Goal: Information Seeking & Learning: Learn about a topic

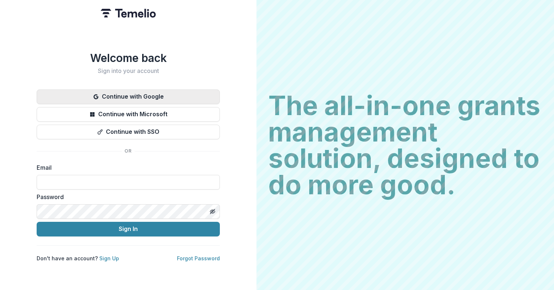
click at [117, 93] on button "Continue with Google" at bounding box center [128, 96] width 183 height 15
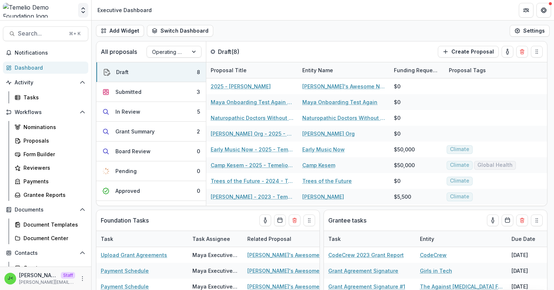
click at [84, 10] on icon "Open entity switcher" at bounding box center [83, 10] width 7 height 7
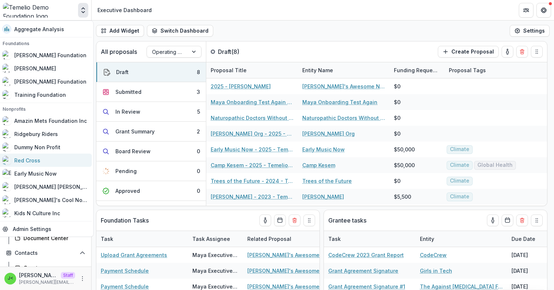
click at [36, 163] on div "Red Cross" at bounding box center [27, 161] width 26 height 8
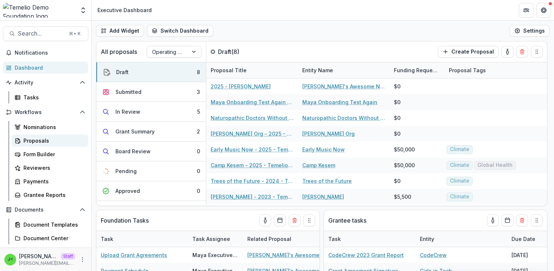
click at [40, 143] on div "Proposals" at bounding box center [52, 141] width 59 height 8
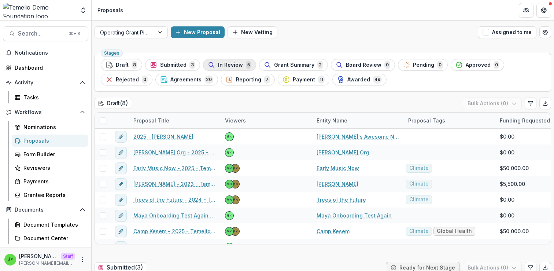
click at [226, 67] on span "In Review" at bounding box center [230, 65] width 25 height 6
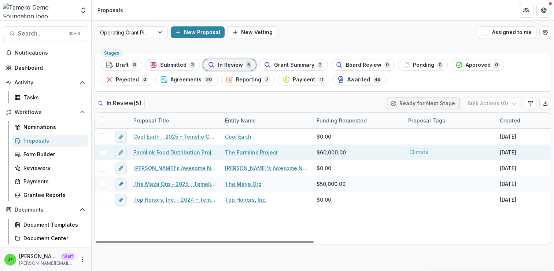
click at [165, 152] on link "Farmlink Food Distribution Project - updated" at bounding box center [174, 152] width 83 height 8
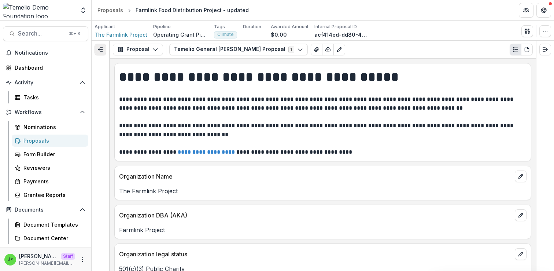
click at [99, 50] on icon "Expand left" at bounding box center [100, 50] width 6 height 6
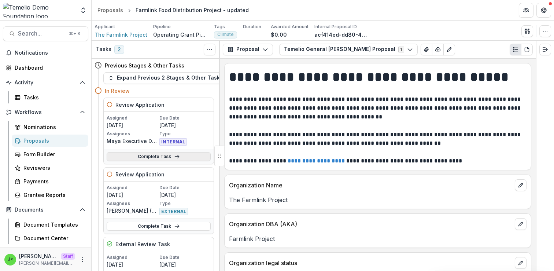
click at [155, 157] on link "Complete Task" at bounding box center [159, 156] width 104 height 9
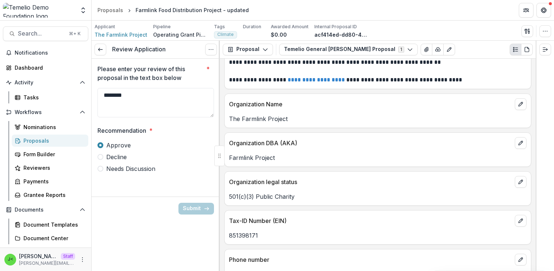
scroll to position [74, 0]
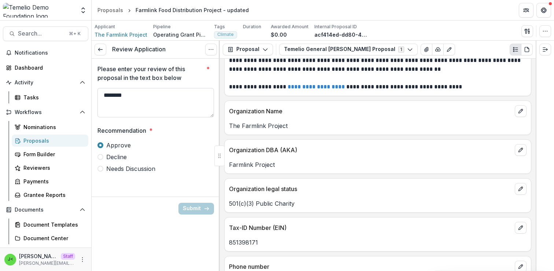
click at [136, 101] on textarea "********" at bounding box center [155, 102] width 117 height 29
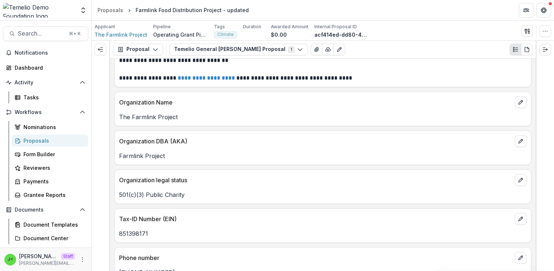
scroll to position [65, 0]
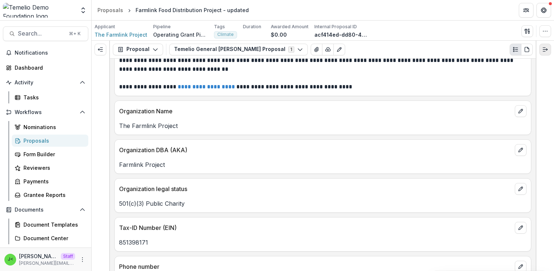
click at [545, 51] on icon "Expand right" at bounding box center [545, 50] width 6 height 6
click at [102, 49] on icon "Expand left" at bounding box center [100, 50] width 6 height 6
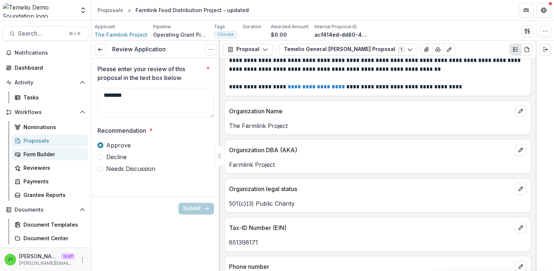
click at [44, 157] on div "Form Builder" at bounding box center [52, 154] width 59 height 8
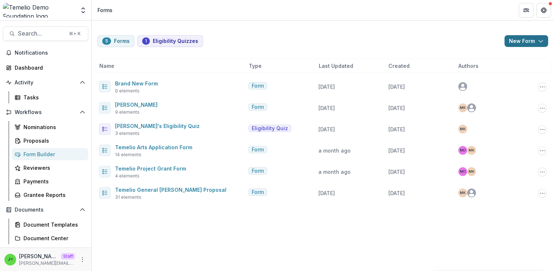
click at [517, 42] on button "New Form" at bounding box center [527, 41] width 44 height 12
click at [345, 28] on div "5 Forms 1 Eligibility Quizzes New Form New Eligibility Quiz New Form Name Type …" at bounding box center [323, 115] width 463 height 189
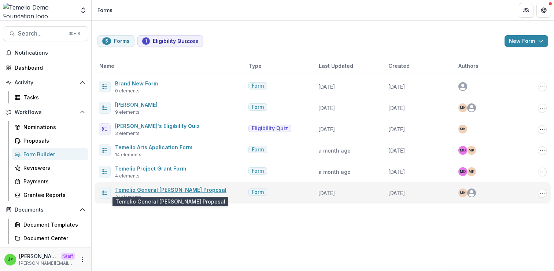
click at [160, 189] on link "Temelio General [PERSON_NAME] Proposal" at bounding box center [170, 190] width 111 height 6
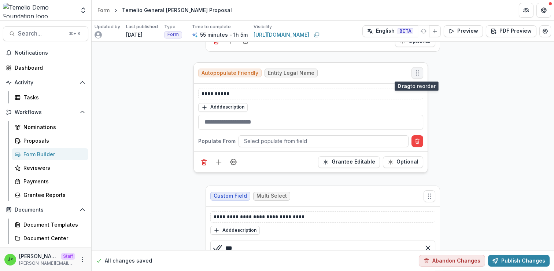
scroll to position [461, 0]
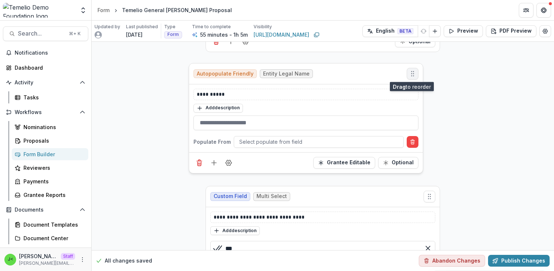
drag, startPoint x: 427, startPoint y: 74, endPoint x: 421, endPoint y: 75, distance: 6.3
click at [416, 75] on icon "Move field" at bounding box center [412, 73] width 7 height 7
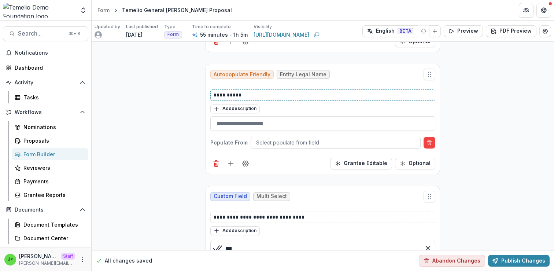
click at [250, 92] on p "**********" at bounding box center [323, 95] width 218 height 8
click at [231, 164] on line "Add field" at bounding box center [231, 163] width 0 height 5
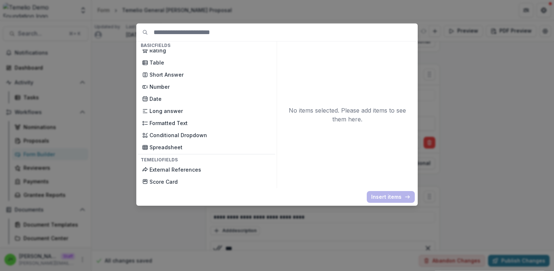
scroll to position [126, 0]
click at [458, 95] on div "Basic Fields New Page File Download File Upload Text Block Currency Phone Numbe…" at bounding box center [277, 135] width 554 height 271
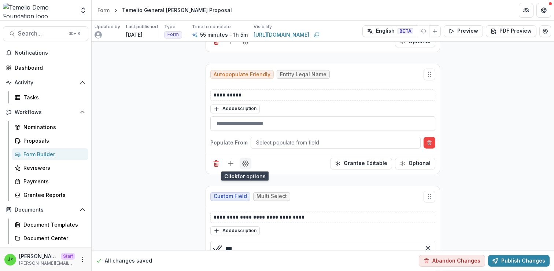
click at [245, 165] on icon "Field Settings" at bounding box center [246, 163] width 6 height 5
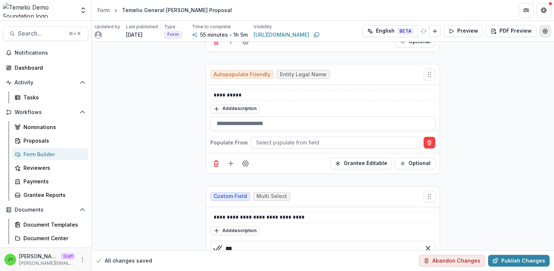
click at [543, 33] on icon "Edit Form Settings" at bounding box center [545, 31] width 6 height 6
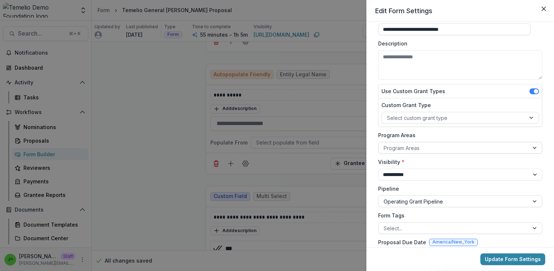
scroll to position [36, 0]
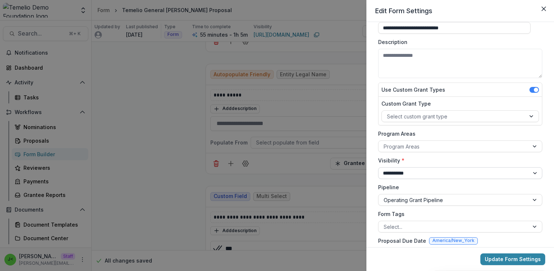
click at [400, 171] on select "**********" at bounding box center [460, 173] width 164 height 12
click at [442, 189] on label "Pipeline" at bounding box center [458, 187] width 160 height 8
click at [385, 196] on input "Pipeline" at bounding box center [384, 200] width 1 height 8
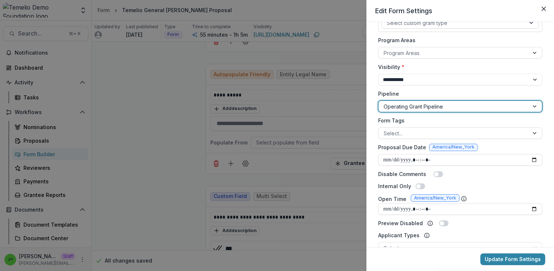
scroll to position [139, 0]
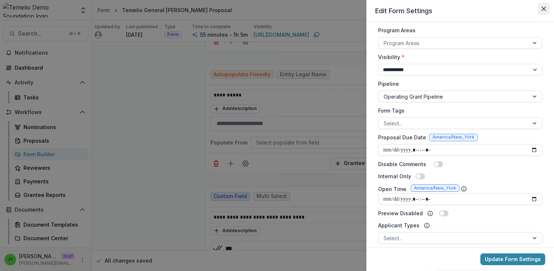
click at [544, 10] on icon "Close" at bounding box center [544, 9] width 4 height 4
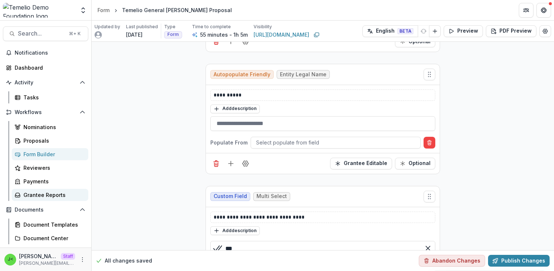
click at [48, 196] on div "Grantee Reports" at bounding box center [52, 195] width 59 height 8
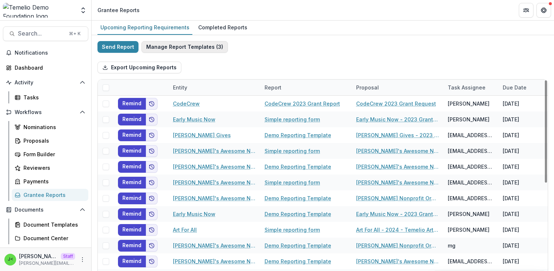
click at [191, 45] on button "Manage Report Templates ( 3 )" at bounding box center [184, 47] width 87 height 12
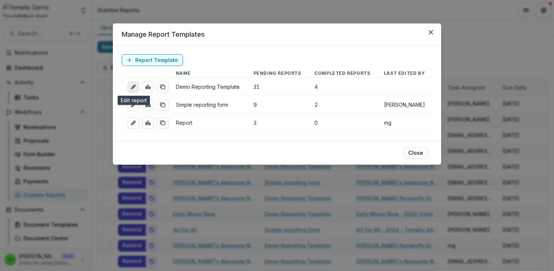
click at [135, 88] on icon "edit-report" at bounding box center [133, 87] width 6 height 6
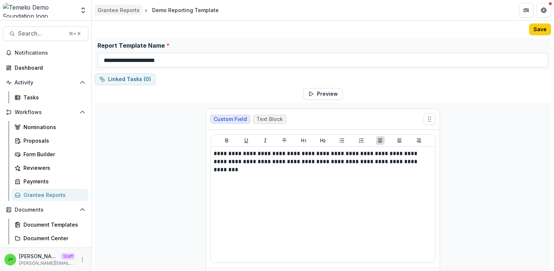
click at [128, 12] on div "Grantee Reports" at bounding box center [118, 10] width 42 height 8
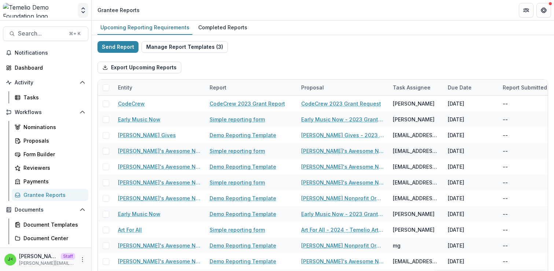
click at [83, 11] on icon "Open entity switcher" at bounding box center [83, 10] width 7 height 7
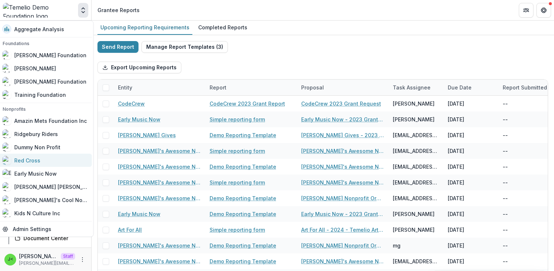
click at [36, 161] on div "Red Cross" at bounding box center [27, 161] width 26 height 8
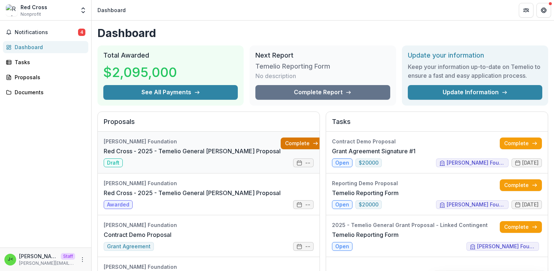
click at [285, 145] on link "Complete" at bounding box center [302, 143] width 42 height 12
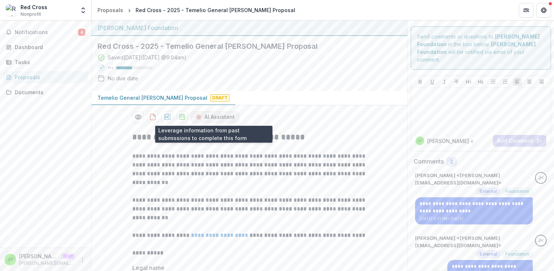
click at [213, 119] on button "AI Assistant" at bounding box center [215, 117] width 48 height 12
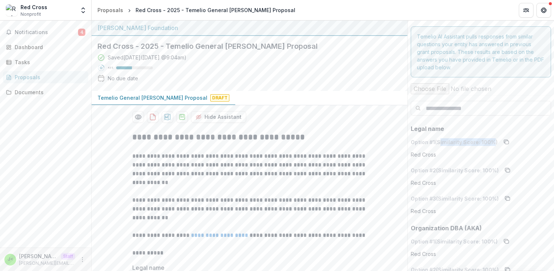
drag, startPoint x: 492, startPoint y: 142, endPoint x: 435, endPoint y: 144, distance: 56.1
click at [435, 144] on p "Option # 1 (Similarity Score: 100 %)" at bounding box center [454, 142] width 87 height 8
click at [337, 196] on p "**********" at bounding box center [249, 209] width 235 height 26
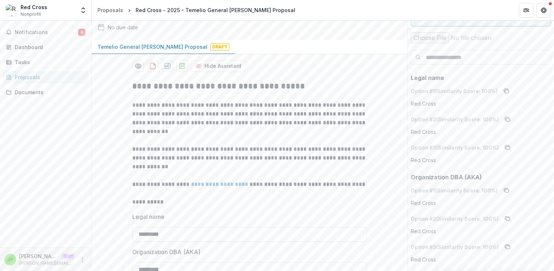
scroll to position [41, 0]
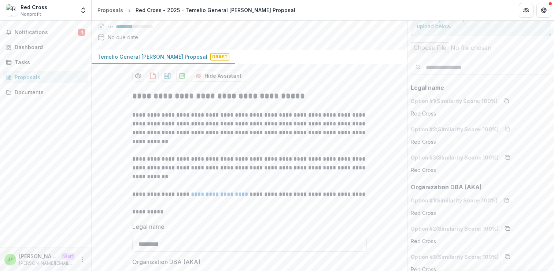
click at [188, 244] on input "*********" at bounding box center [249, 244] width 235 height 15
type input "*********"
click at [277, 224] on label "Legal name" at bounding box center [247, 226] width 230 height 9
click at [277, 237] on input "*********" at bounding box center [249, 244] width 235 height 15
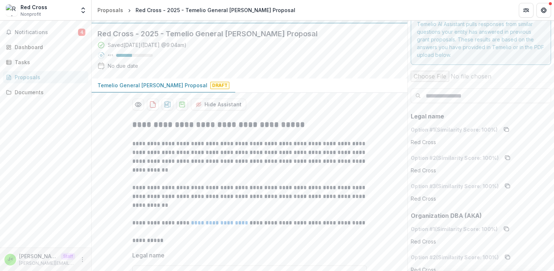
scroll to position [0, 0]
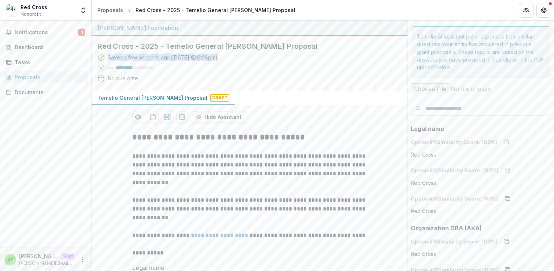
drag, startPoint x: 226, startPoint y: 60, endPoint x: 108, endPoint y: 59, distance: 118.4
click at [108, 59] on div "Saved a few seconds ago ( Today @ 12:28pm ) 43 % No due date" at bounding box center [243, 70] width 292 height 32
click at [252, 89] on div "Red Cross - 2025 - Temelio General Grant Proposal Saved a few seconds ago ( Tod…" at bounding box center [244, 63] width 304 height 55
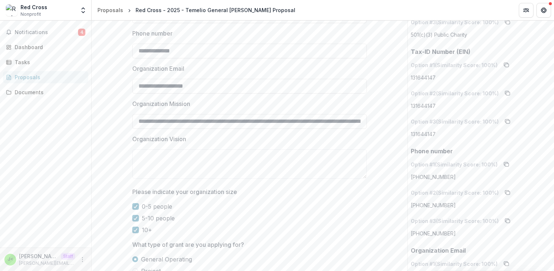
scroll to position [386, 0]
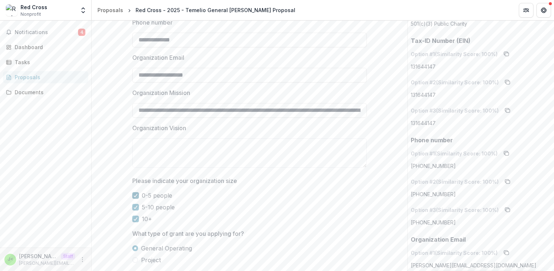
click at [137, 196] on span at bounding box center [135, 195] width 7 height 7
click at [135, 206] on icon at bounding box center [135, 207] width 4 height 4
click at [136, 195] on span at bounding box center [135, 195] width 7 height 7
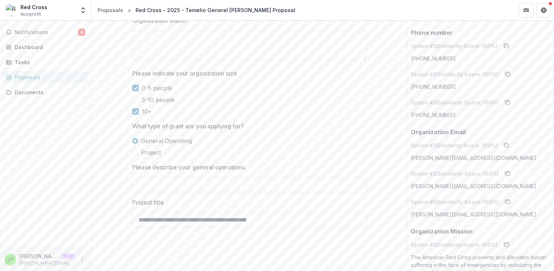
scroll to position [493, 0]
click at [148, 153] on span "Project" at bounding box center [151, 153] width 20 height 9
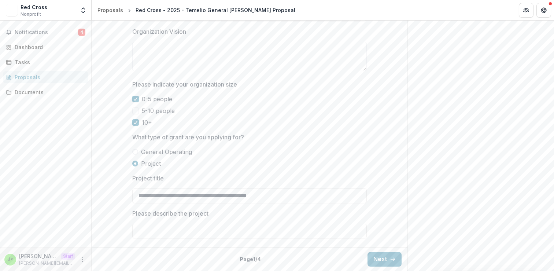
scroll to position [479, 0]
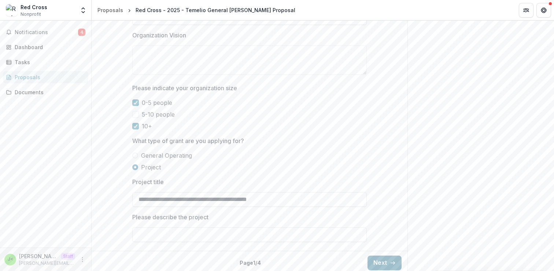
click at [378, 265] on button "Next" at bounding box center [385, 262] width 34 height 15
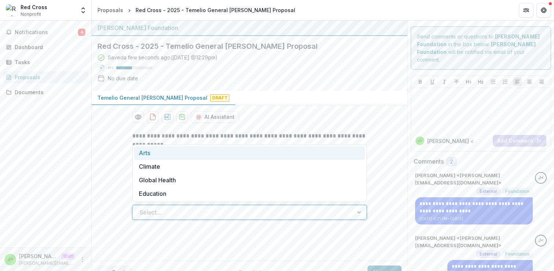
click at [203, 205] on div "Select..." at bounding box center [249, 212] width 235 height 15
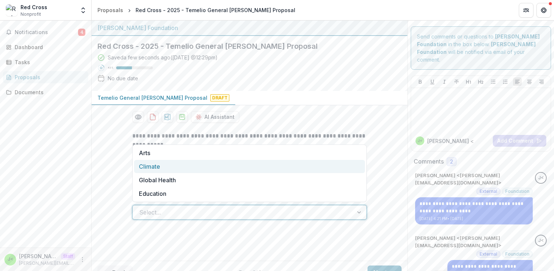
click at [386, 114] on div "**********" at bounding box center [250, 194] width 316 height 179
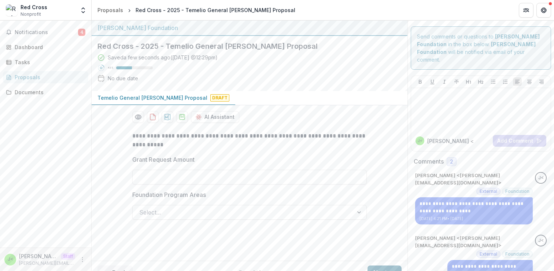
click at [384, 265] on button "Next" at bounding box center [385, 272] width 34 height 15
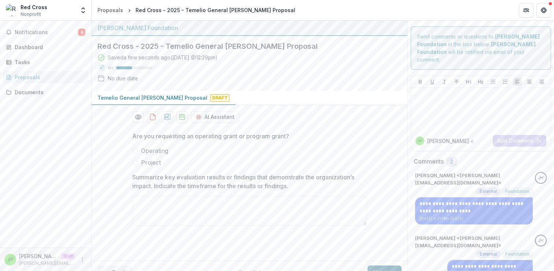
click at [381, 265] on button "Next" at bounding box center [385, 272] width 34 height 15
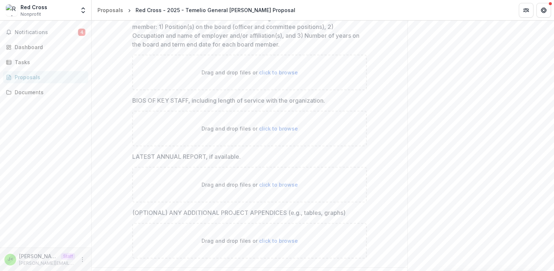
scroll to position [315, 0]
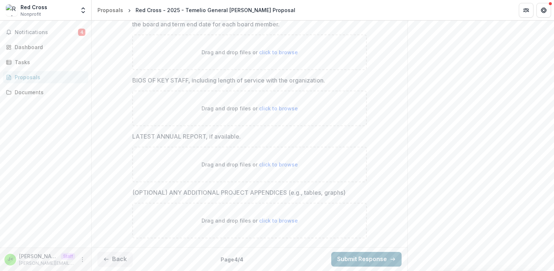
click at [356, 259] on button "Submit Response" at bounding box center [366, 259] width 70 height 15
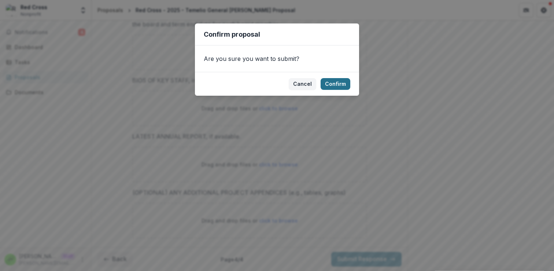
click at [337, 85] on button "Confirm" at bounding box center [336, 84] width 30 height 12
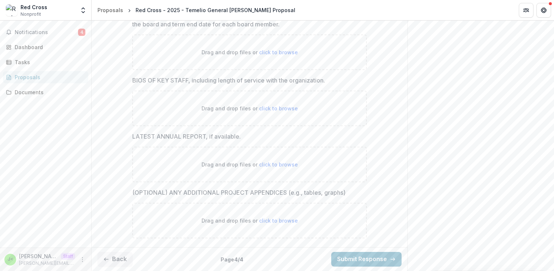
scroll to position [339, 0]
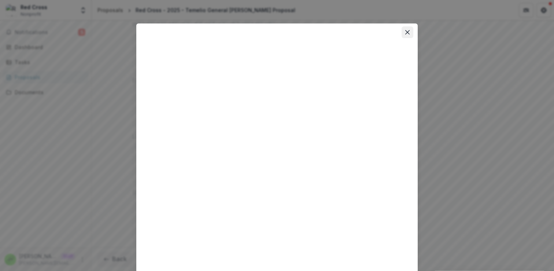
click at [408, 33] on icon "Close" at bounding box center [407, 32] width 4 height 4
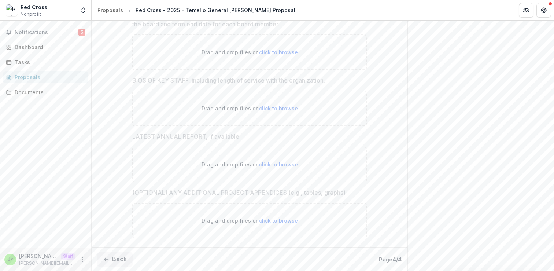
scroll to position [0, 0]
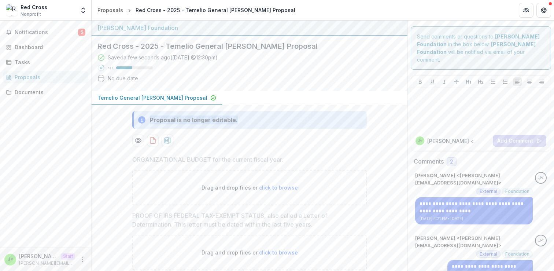
drag, startPoint x: 240, startPoint y: 119, endPoint x: 142, endPoint y: 120, distance: 97.9
click at [142, 120] on div "Proposal is no longer editable." at bounding box center [249, 120] width 235 height 18
click at [218, 137] on div at bounding box center [249, 141] width 235 height 12
click at [45, 48] on div "Dashboard" at bounding box center [49, 47] width 68 height 8
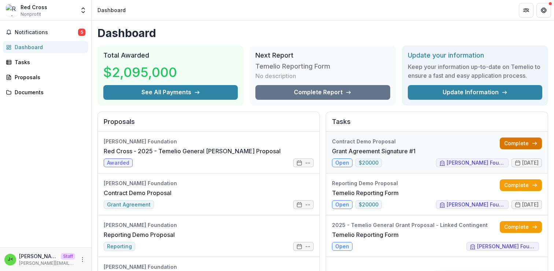
click at [523, 141] on link "Complete" at bounding box center [521, 143] width 42 height 12
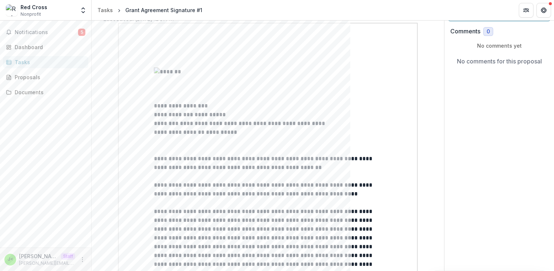
scroll to position [60, 0]
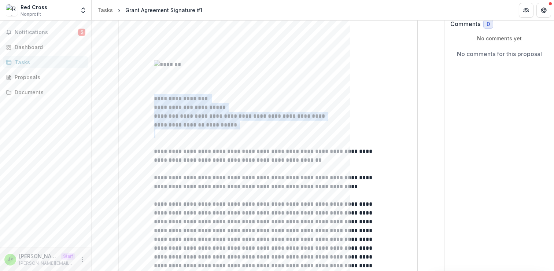
drag, startPoint x: 267, startPoint y: 135, endPoint x: 145, endPoint y: 104, distance: 125.9
click at [262, 128] on p "**********" at bounding box center [268, 125] width 228 height 9
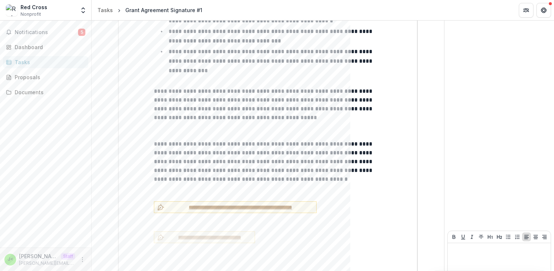
scroll to position [683, 0]
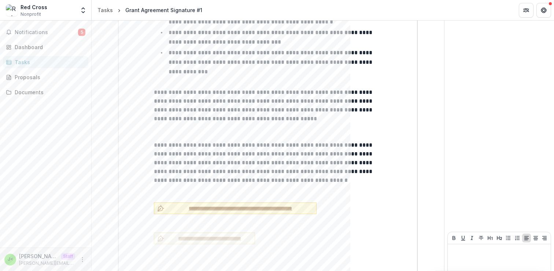
click at [212, 205] on span "**********" at bounding box center [241, 209] width 146 height 8
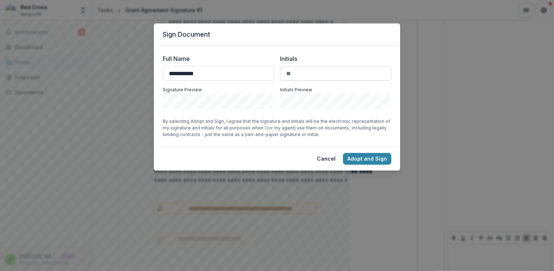
type input "**********"
click at [306, 72] on input "Initials" at bounding box center [335, 73] width 111 height 15
type input "**"
click at [326, 160] on button "Cancel" at bounding box center [326, 159] width 27 height 12
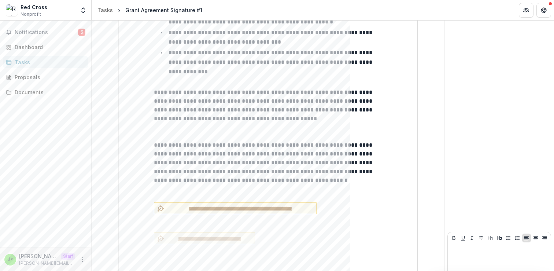
click at [36, 62] on div "Tasks" at bounding box center [49, 62] width 68 height 8
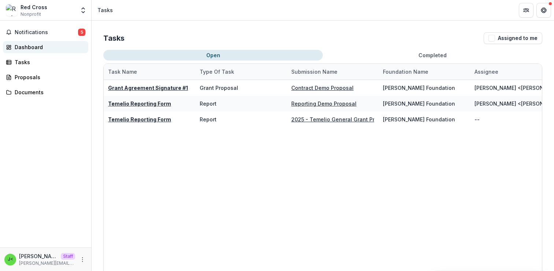
click at [29, 48] on div "Dashboard" at bounding box center [49, 47] width 68 height 8
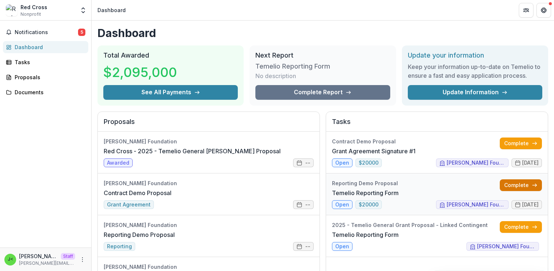
click at [511, 187] on link "Complete" at bounding box center [521, 185] width 42 height 12
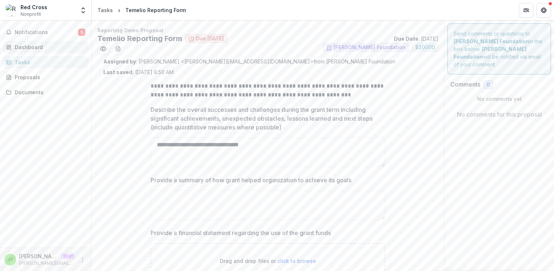
click at [41, 48] on div "Dashboard" at bounding box center [49, 47] width 68 height 8
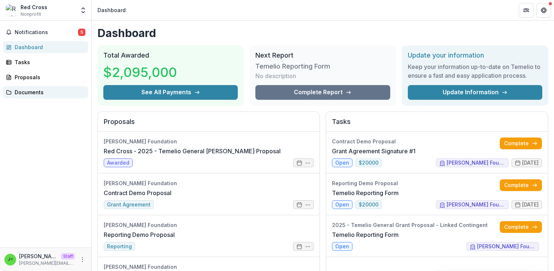
click at [47, 93] on div "Documents" at bounding box center [49, 92] width 68 height 8
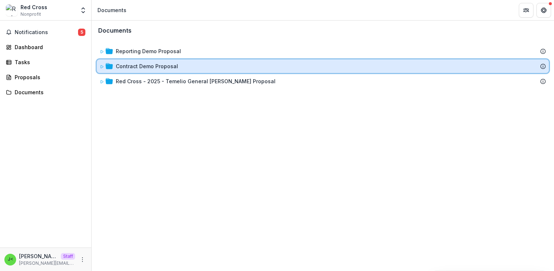
click at [101, 66] on icon at bounding box center [102, 66] width 3 height 3
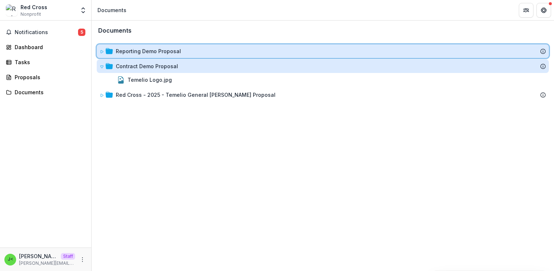
click at [100, 52] on icon at bounding box center [102, 51] width 4 height 4
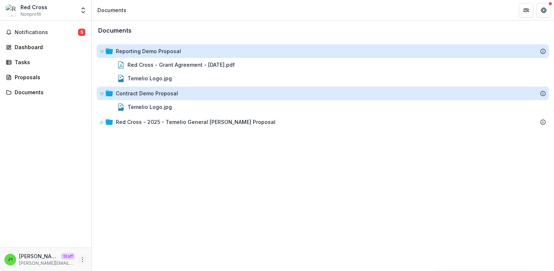
click at [82, 258] on circle "More" at bounding box center [82, 257] width 0 height 0
click at [113, 246] on link "Settings" at bounding box center [131, 244] width 78 height 12
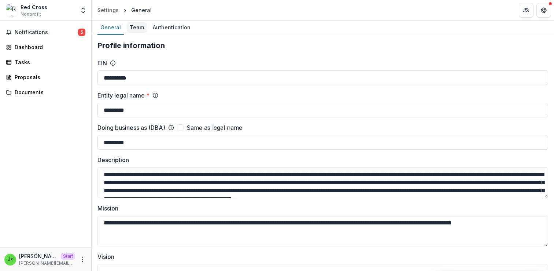
click at [137, 28] on div "Team" at bounding box center [137, 27] width 20 height 11
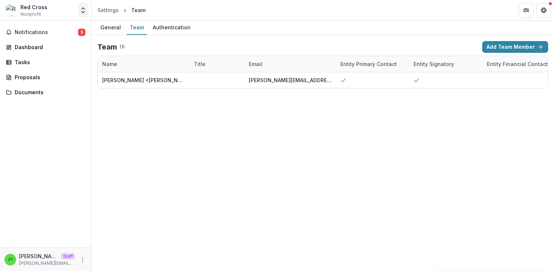
click at [82, 6] on button "Open entity switcher" at bounding box center [83, 10] width 10 height 15
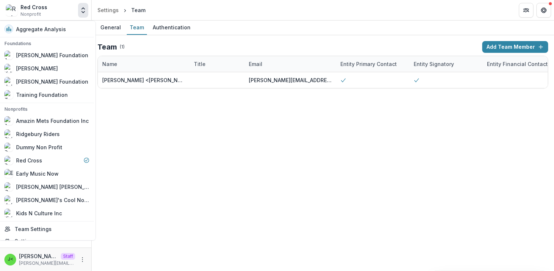
click at [82, 6] on button "Open entity switcher" at bounding box center [83, 10] width 10 height 15
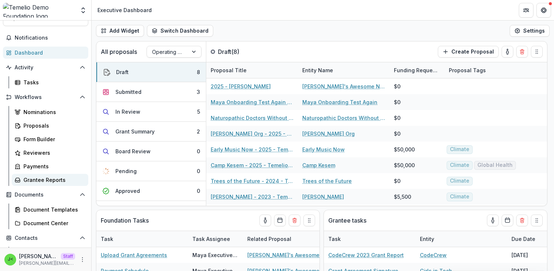
scroll to position [16, 0]
click at [52, 210] on div "Document Templates" at bounding box center [52, 209] width 59 height 8
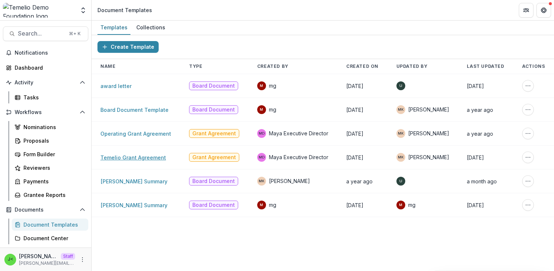
click at [142, 158] on link "Temelio Grant Agreement" at bounding box center [133, 157] width 66 height 6
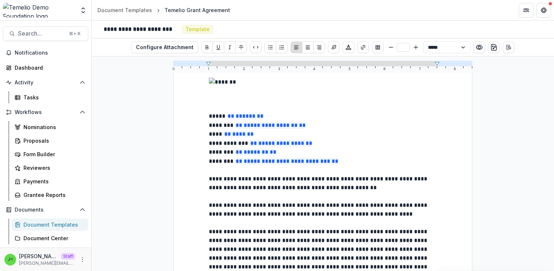
scroll to position [41, 0]
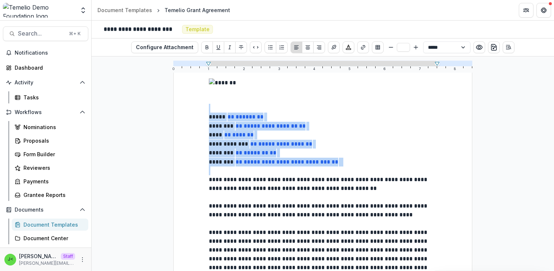
drag, startPoint x: 346, startPoint y: 169, endPoint x: 203, endPoint y: 111, distance: 154.9
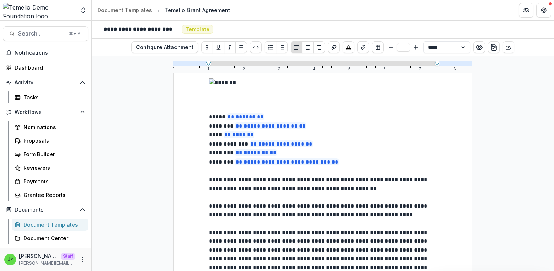
click at [379, 166] on p "**********" at bounding box center [323, 162] width 228 height 9
click at [387, 191] on p "**********" at bounding box center [323, 184] width 228 height 18
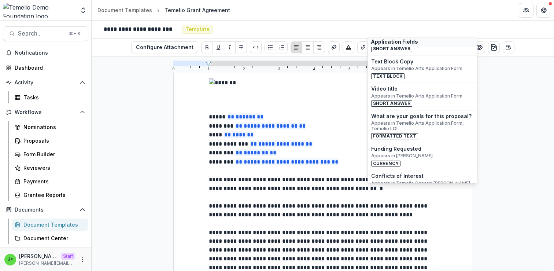
scroll to position [267, 0]
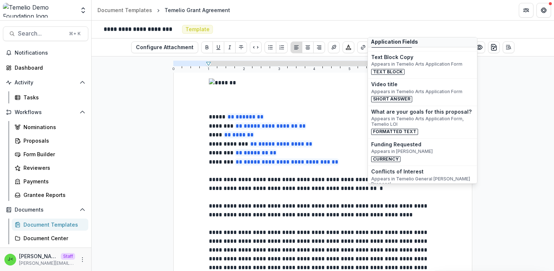
click at [364, 216] on p "**********" at bounding box center [323, 211] width 228 height 18
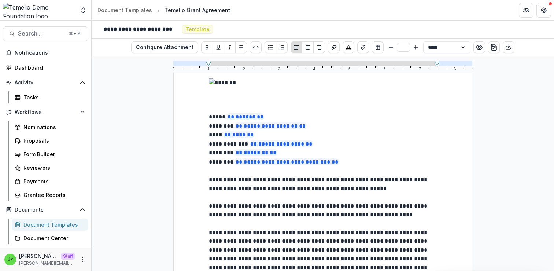
click at [376, 193] on p "**********" at bounding box center [323, 184] width 228 height 18
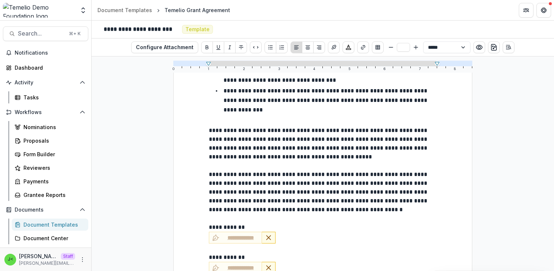
scroll to position [705, 0]
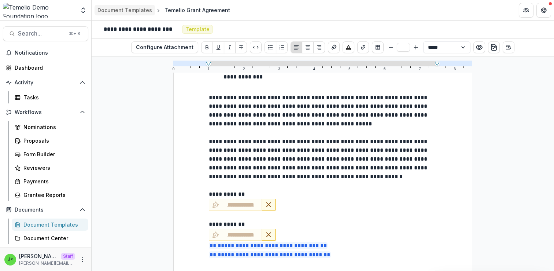
click at [134, 10] on div "Document Templates" at bounding box center [124, 10] width 55 height 8
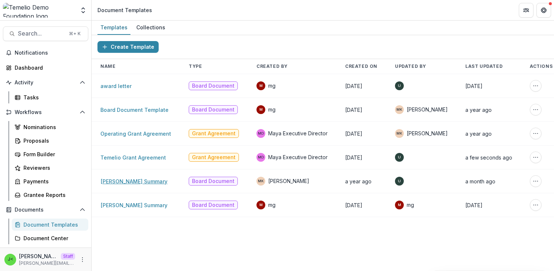
click at [123, 183] on link "[PERSON_NAME] Summary" at bounding box center [133, 181] width 67 height 6
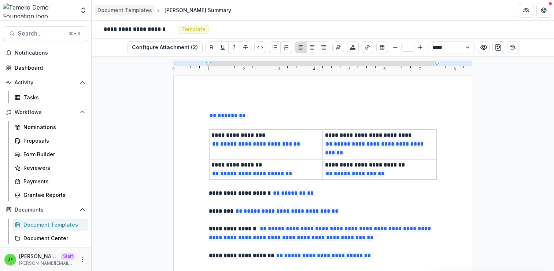
click at [127, 11] on div "Document Templates" at bounding box center [124, 10] width 55 height 8
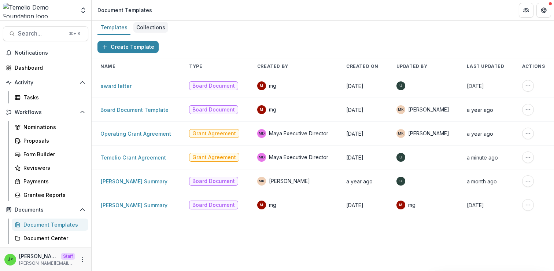
click at [155, 28] on div "Collections" at bounding box center [150, 27] width 35 height 11
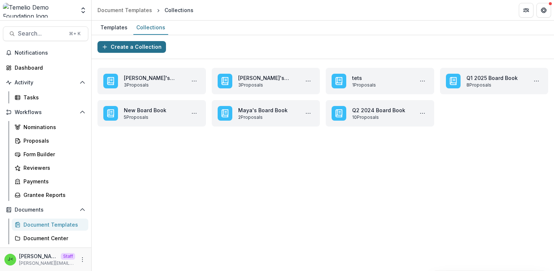
click at [150, 45] on button "Create a Collection" at bounding box center [131, 47] width 69 height 12
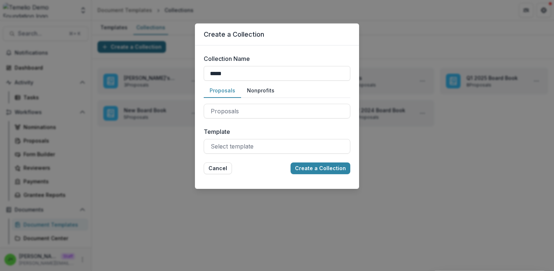
type input "**********"
click at [228, 111] on div at bounding box center [277, 111] width 133 height 10
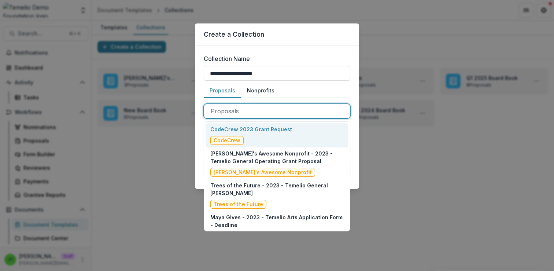
click at [265, 137] on div "CodeCrew 2023 Grant Request CodeCrew" at bounding box center [251, 134] width 82 height 19
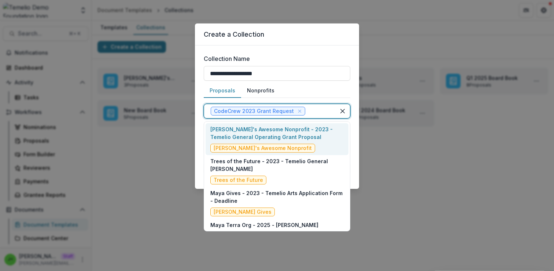
click at [314, 113] on div at bounding box center [318, 111] width 22 height 10
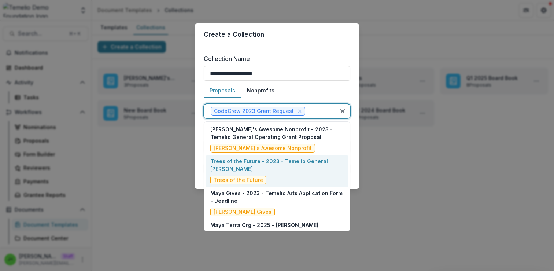
click at [273, 165] on p "Trees of the Future - 2023 - Temelio General [PERSON_NAME]" at bounding box center [276, 164] width 133 height 15
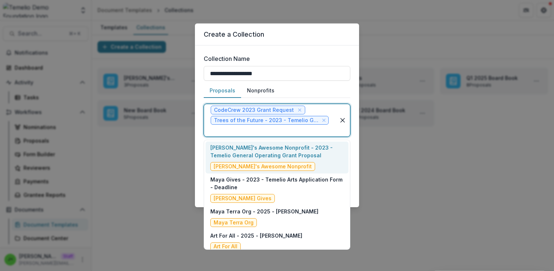
click at [310, 131] on div at bounding box center [270, 130] width 118 height 10
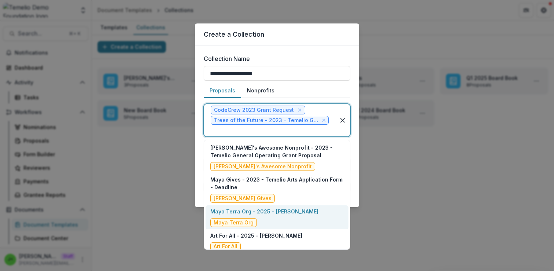
click at [284, 216] on div "Maya Terra Org - 2025 - Temelio LOI Maya Terra Org" at bounding box center [264, 216] width 108 height 19
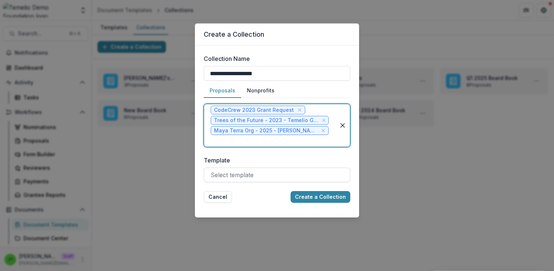
click at [276, 170] on div at bounding box center [277, 175] width 133 height 10
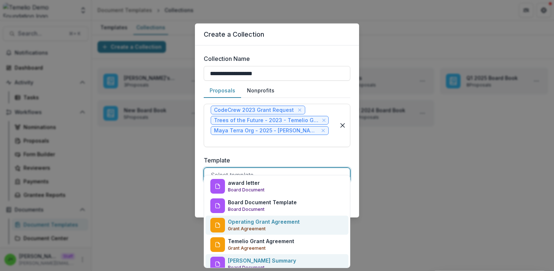
scroll to position [27, 0]
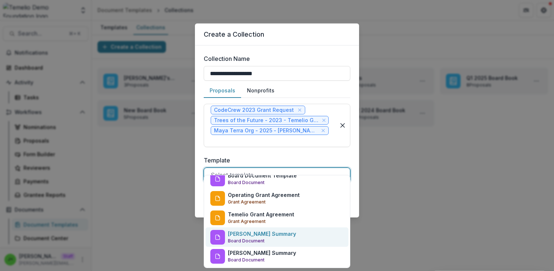
click at [261, 239] on p "Board Document" at bounding box center [246, 241] width 37 height 7
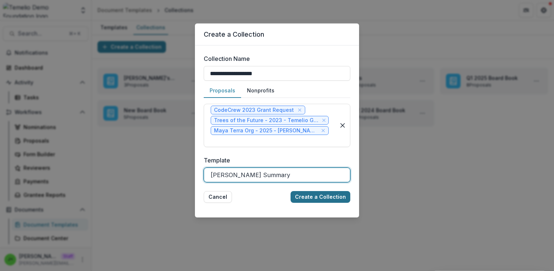
click at [320, 191] on button "Create a Collection" at bounding box center [321, 197] width 60 height 12
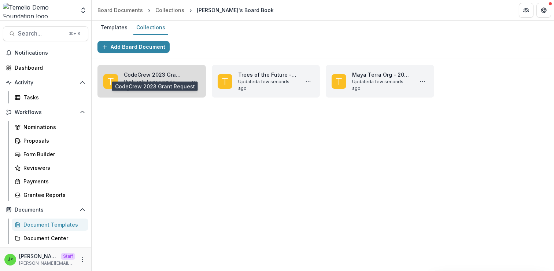
click at [169, 75] on link "CodeCrew 2023 Grant Request" at bounding box center [153, 75] width 59 height 8
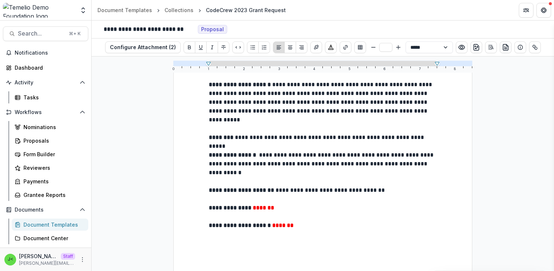
scroll to position [195, 0]
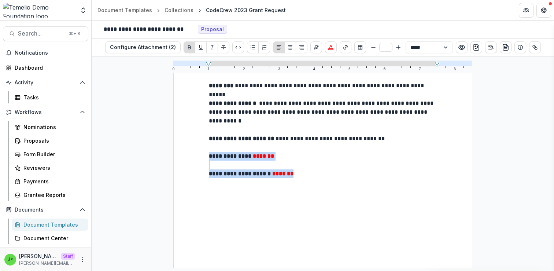
drag, startPoint x: 301, startPoint y: 173, endPoint x: 193, endPoint y: 153, distance: 110.3
click at [193, 153] on div "**********" at bounding box center [322, 74] width 299 height 387
click at [296, 159] on p "**********" at bounding box center [323, 156] width 228 height 9
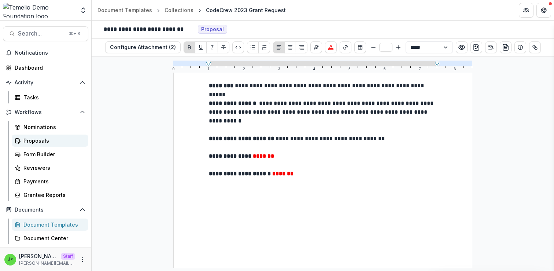
click at [51, 139] on div "Proposals" at bounding box center [52, 141] width 59 height 8
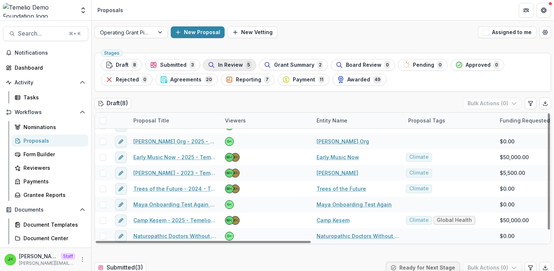
click at [227, 64] on span "In Review" at bounding box center [230, 65] width 25 height 6
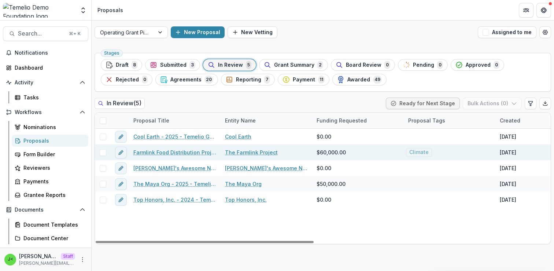
click at [101, 152] on span at bounding box center [103, 152] width 7 height 7
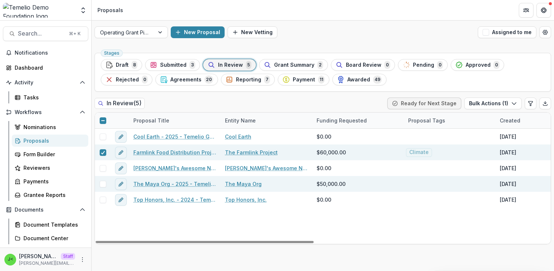
click at [102, 182] on span at bounding box center [103, 184] width 7 height 7
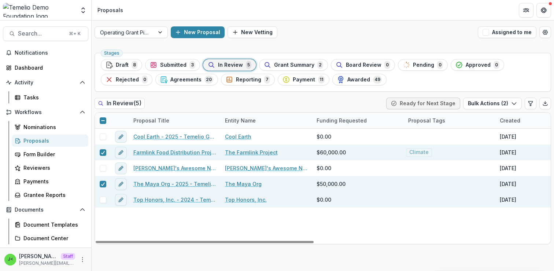
click at [102, 201] on span at bounding box center [103, 199] width 7 height 7
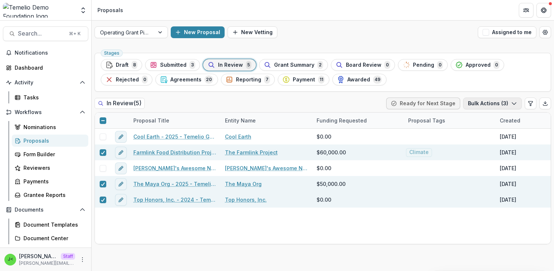
click at [481, 99] on button "Bulk Actions ( 3 )" at bounding box center [492, 103] width 59 height 12
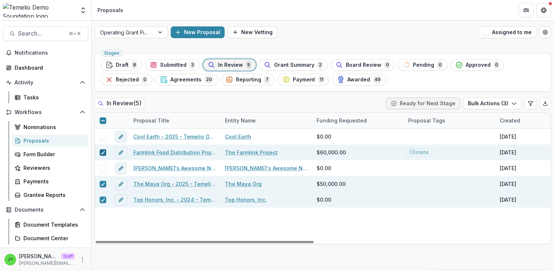
click at [105, 154] on span at bounding box center [103, 152] width 7 height 7
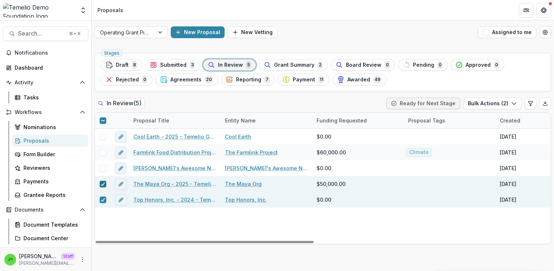
click at [101, 185] on icon at bounding box center [103, 184] width 4 height 4
click at [103, 202] on div at bounding box center [103, 200] width 4 height 6
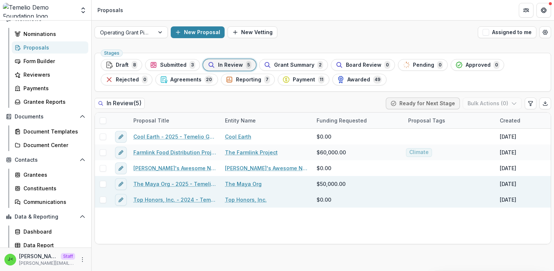
scroll to position [110, 0]
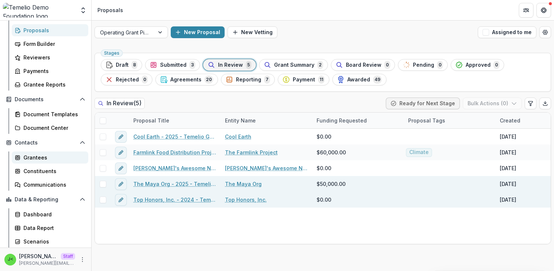
click at [42, 160] on div "Grantees" at bounding box center [52, 158] width 59 height 8
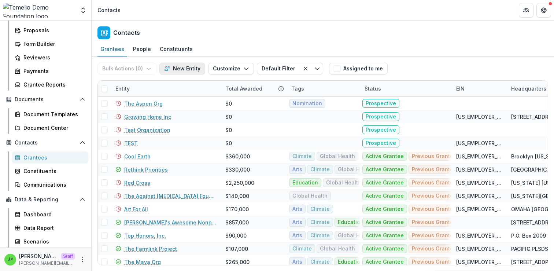
click at [186, 66] on button "New Entity" at bounding box center [182, 69] width 46 height 12
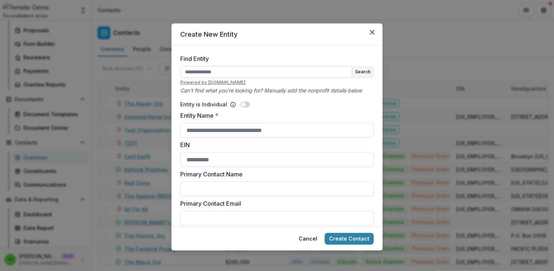
click at [277, 74] on input "Find Entity" at bounding box center [266, 72] width 172 height 12
type input "**********"
click at [365, 72] on button "Search" at bounding box center [362, 71] width 21 height 11
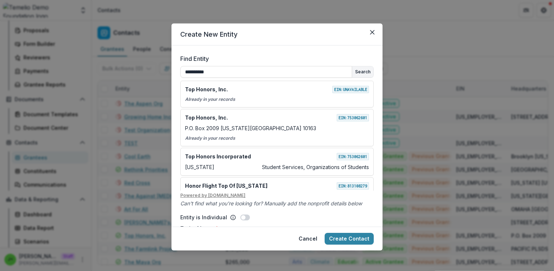
click at [225, 78] on div "**********" at bounding box center [277, 132] width 194 height 133
click at [224, 75] on input "**********" at bounding box center [266, 72] width 172 height 12
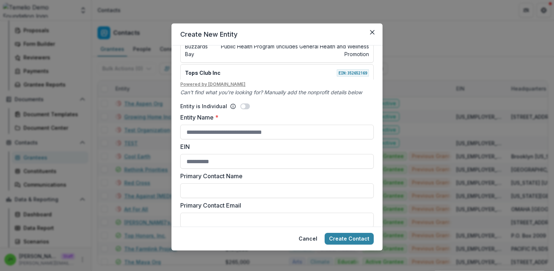
scroll to position [132, 0]
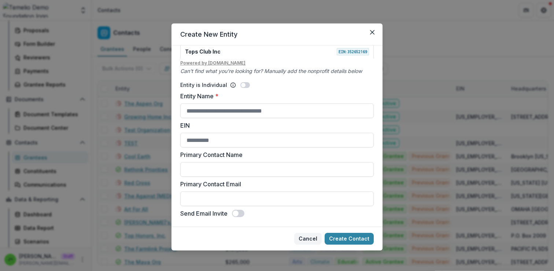
click at [313, 238] on button "Cancel" at bounding box center [307, 239] width 27 height 12
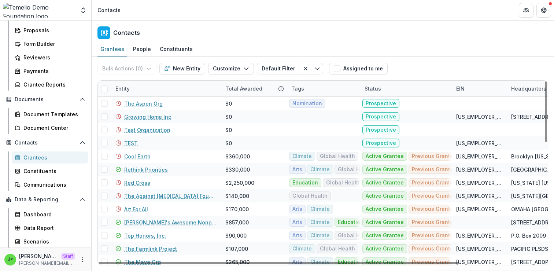
click at [309, 88] on div "Tags" at bounding box center [323, 89] width 73 height 16
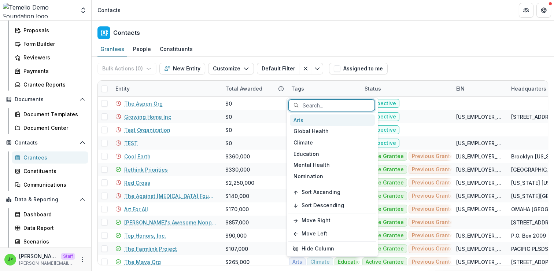
click at [312, 119] on div "Arts" at bounding box center [332, 119] width 85 height 11
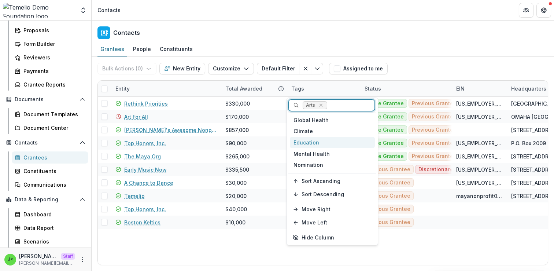
click at [315, 144] on div "Education" at bounding box center [332, 142] width 85 height 11
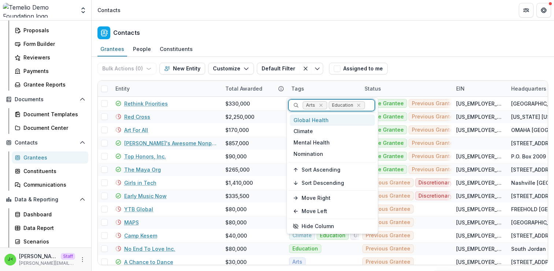
click at [406, 64] on div "Bulk Actions ( 0 ) Send Email Create Proposals Create Tasks New Entity Customiz…" at bounding box center [322, 68] width 451 height 23
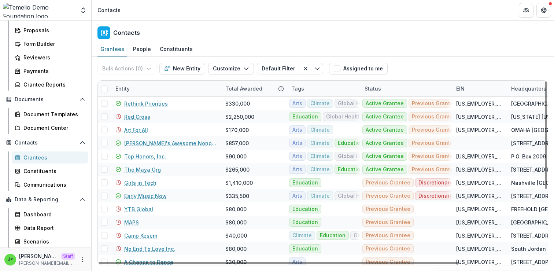
click at [379, 91] on div "Status" at bounding box center [372, 89] width 25 height 8
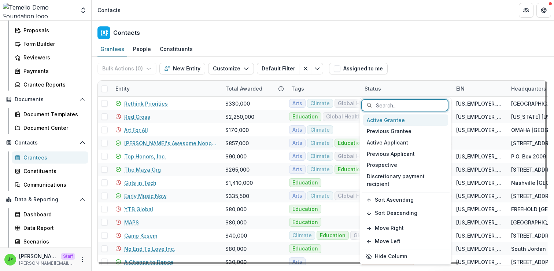
click at [390, 122] on div "Active Grantee" at bounding box center [405, 119] width 85 height 11
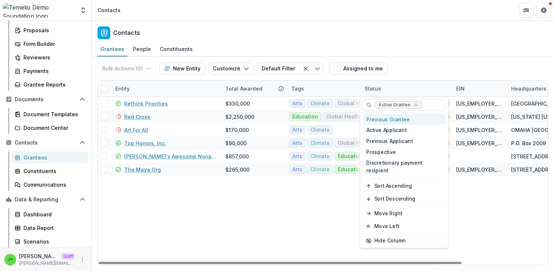
click at [447, 60] on div "Bulk Actions ( 0 ) Send Email Create Proposals Create Tasks New Entity Customiz…" at bounding box center [322, 68] width 451 height 23
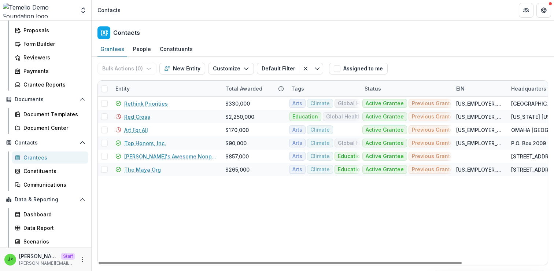
click at [104, 89] on span at bounding box center [104, 88] width 7 height 7
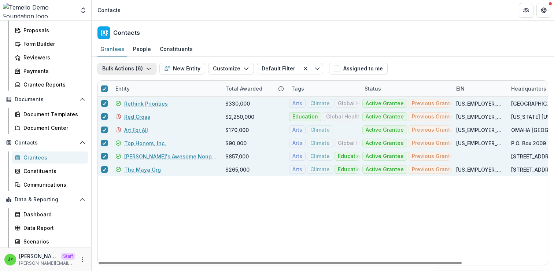
click at [140, 70] on button "Bulk Actions ( 6 )" at bounding box center [126, 69] width 59 height 12
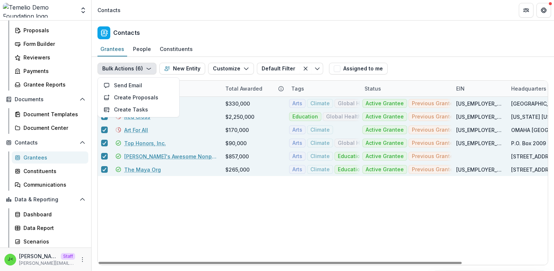
click at [173, 228] on div "Rethink Priorities $330,000 Arts Climate Global Health Active Grantee Previous …" at bounding box center [376, 181] width 556 height 168
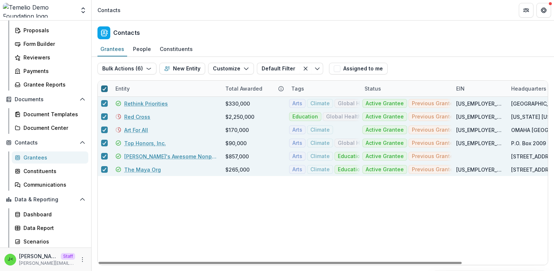
click at [104, 89] on polyline at bounding box center [104, 88] width 3 height 3
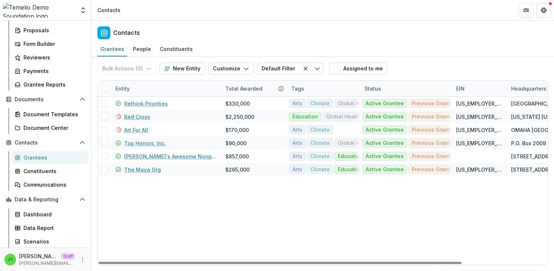
click at [322, 88] on div "Tags" at bounding box center [323, 89] width 73 height 16
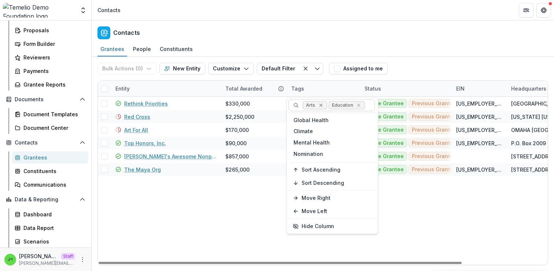
click at [324, 105] on div "Remove Arts" at bounding box center [320, 105] width 7 height 7
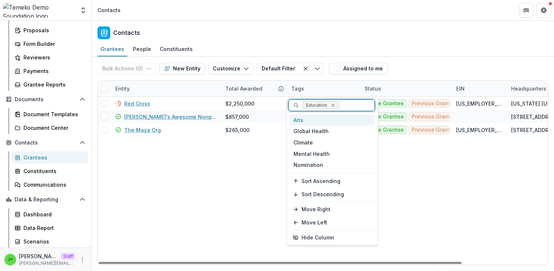
click at [334, 107] on icon "Remove Education" at bounding box center [333, 105] width 6 height 6
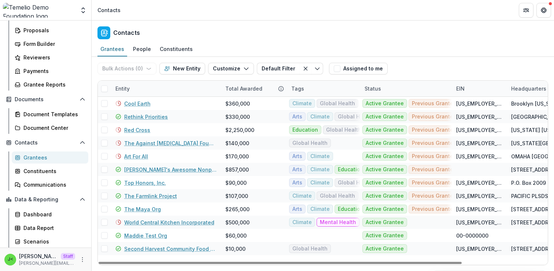
click at [389, 91] on div "Status" at bounding box center [406, 89] width 92 height 16
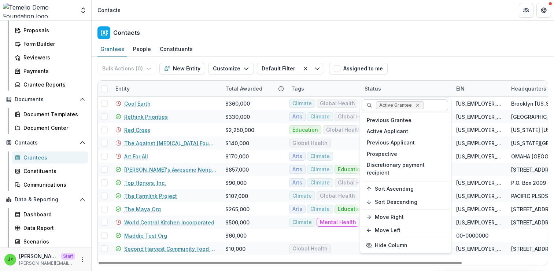
click at [416, 106] on icon "Remove Active Grantee" at bounding box center [418, 105] width 6 height 6
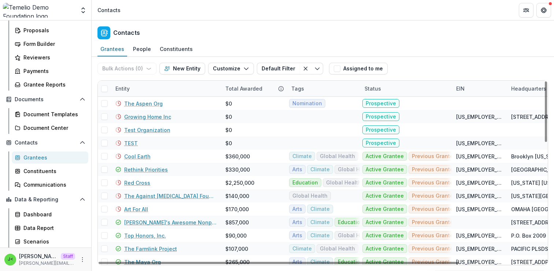
click at [174, 88] on div "Entity" at bounding box center [166, 89] width 110 height 16
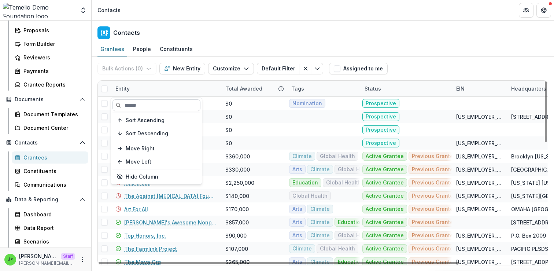
click at [152, 107] on input at bounding box center [157, 105] width 88 height 12
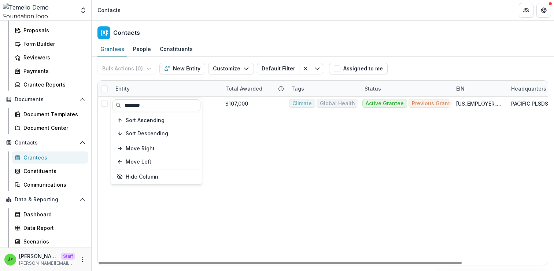
type input "********"
click at [305, 180] on div "The Farmlink Project $107,000 Climate Global Health Active Grantee Previous Gra…" at bounding box center [376, 181] width 556 height 168
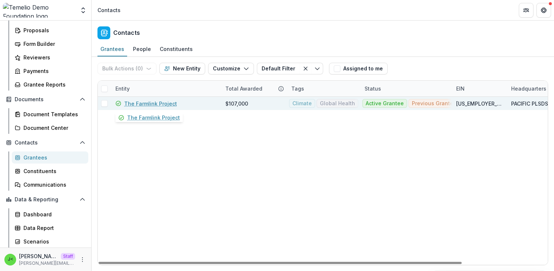
click at [147, 104] on link "The Farmlink Project" at bounding box center [150, 104] width 53 height 8
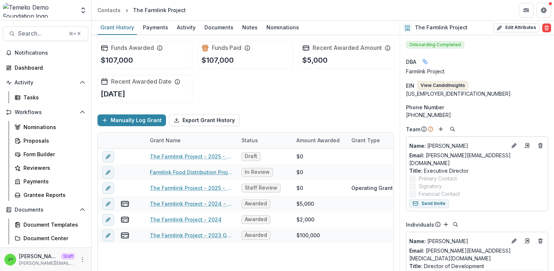
click at [434, 87] on button "View Candid Insights" at bounding box center [442, 85] width 51 height 9
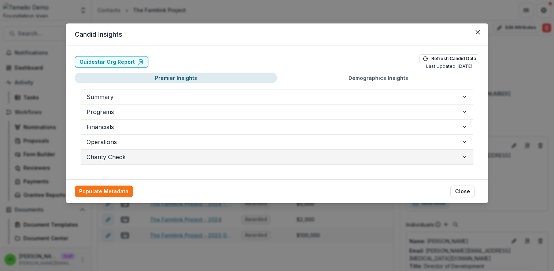
click at [166, 155] on span "Charity Check" at bounding box center [274, 156] width 375 height 9
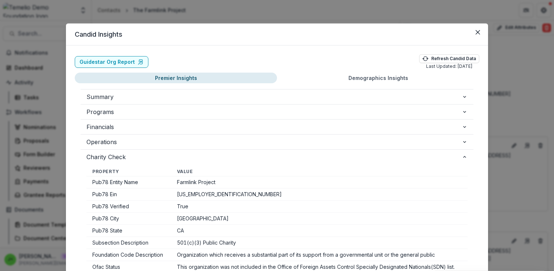
scroll to position [4, 0]
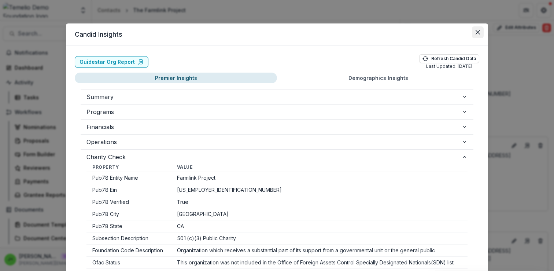
click at [478, 32] on icon "Close" at bounding box center [478, 32] width 4 height 4
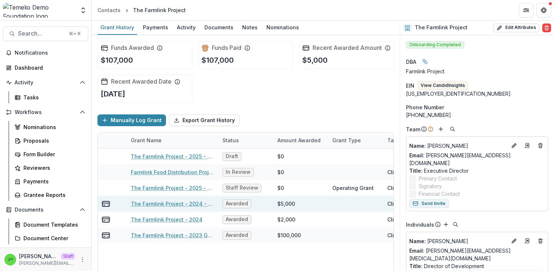
scroll to position [0, 4]
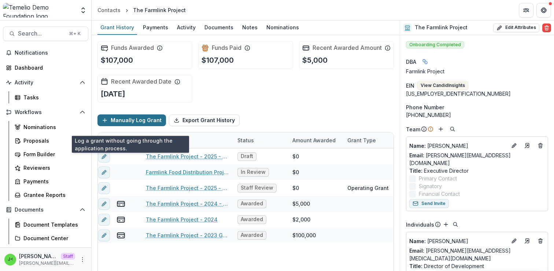
click at [130, 125] on button "Manually Log Grant" at bounding box center [131, 120] width 69 height 12
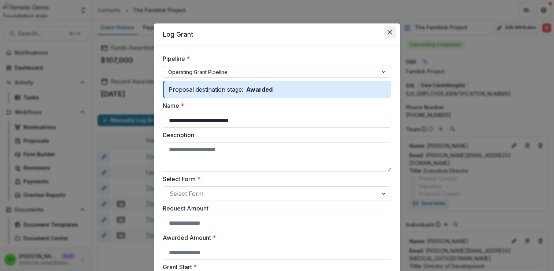
click at [391, 32] on icon "Close" at bounding box center [390, 32] width 4 height 4
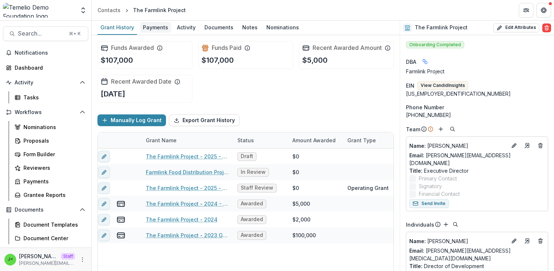
click at [149, 30] on div "Payments" at bounding box center [155, 27] width 31 height 11
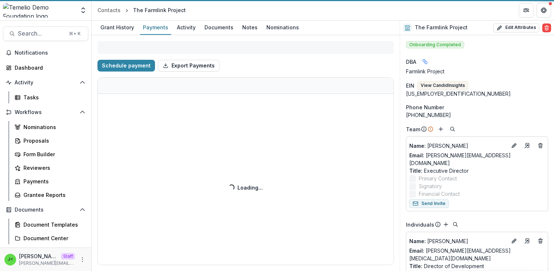
select select "****"
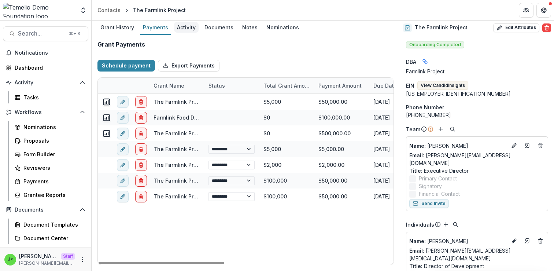
click at [184, 29] on div "Activity" at bounding box center [186, 27] width 25 height 11
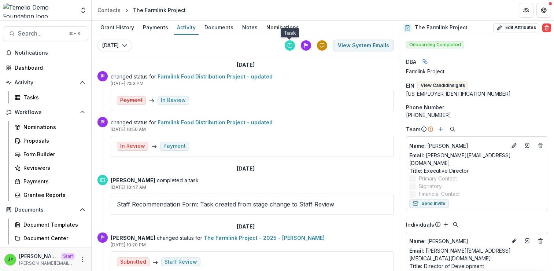
click at [290, 44] on icon at bounding box center [289, 45] width 5 height 5
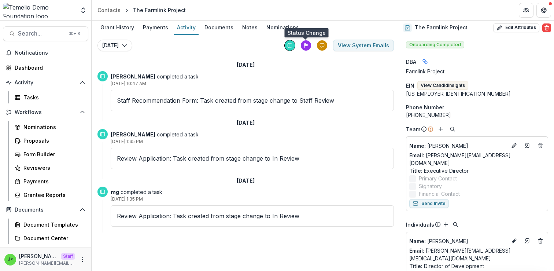
click at [306, 47] on icon at bounding box center [305, 45] width 5 height 5
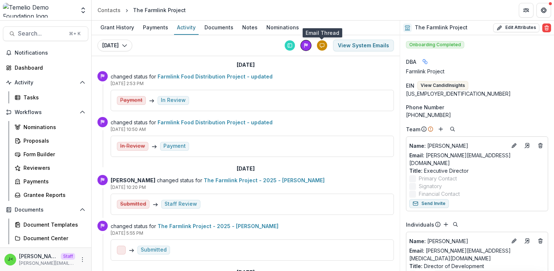
click at [320, 45] on icon at bounding box center [322, 45] width 5 height 5
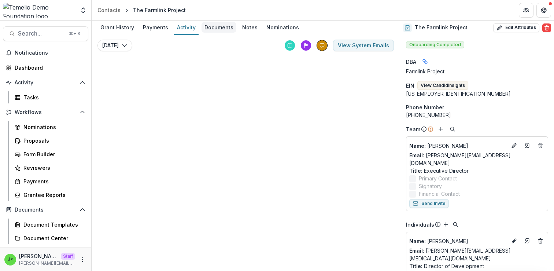
click at [213, 30] on div "Documents" at bounding box center [219, 27] width 35 height 11
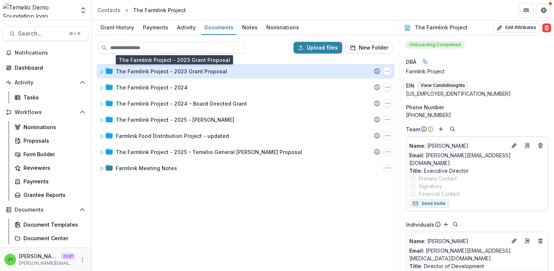
click at [148, 71] on div "The Farmlink Project - 2023 Grant Proposal" at bounding box center [171, 71] width 111 height 8
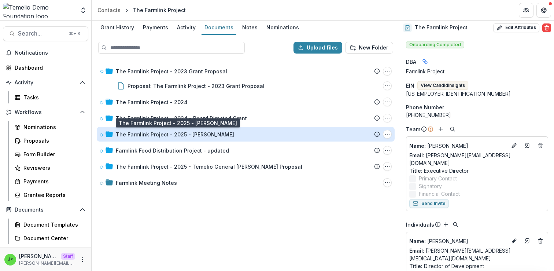
click at [155, 134] on div "The Farmlink Project - 2025 - [PERSON_NAME]" at bounding box center [175, 134] width 118 height 8
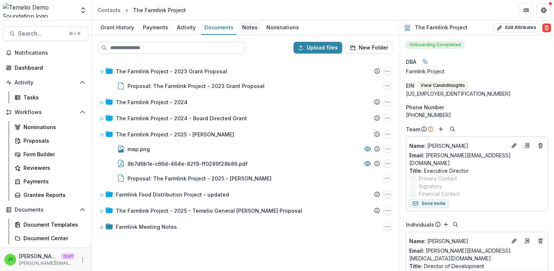
click at [249, 30] on div "Notes" at bounding box center [249, 27] width 21 height 11
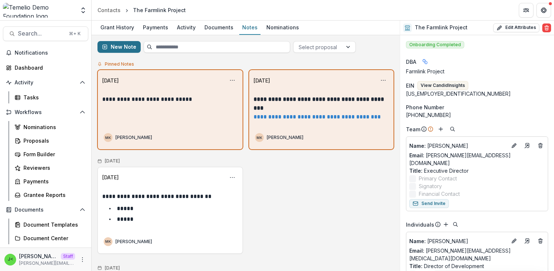
click at [127, 51] on button "New Note" at bounding box center [118, 47] width 43 height 12
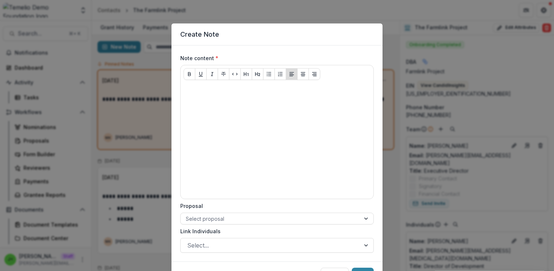
scroll to position [38, 0]
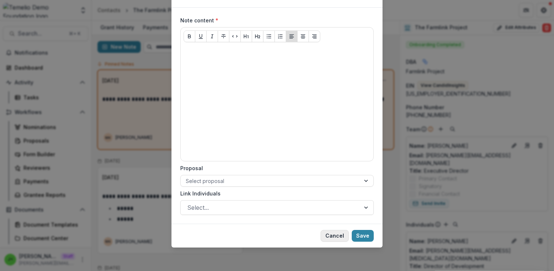
click at [332, 238] on button "Cancel" at bounding box center [335, 236] width 28 height 12
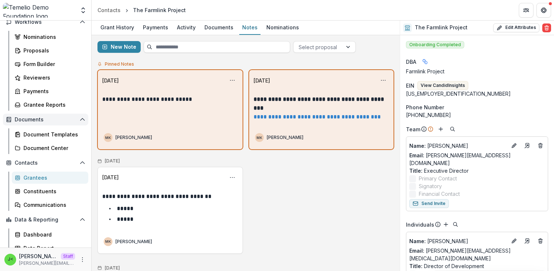
scroll to position [110, 0]
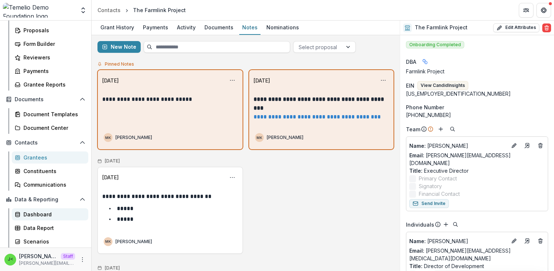
click at [44, 214] on div "Dashboard" at bounding box center [52, 214] width 59 height 8
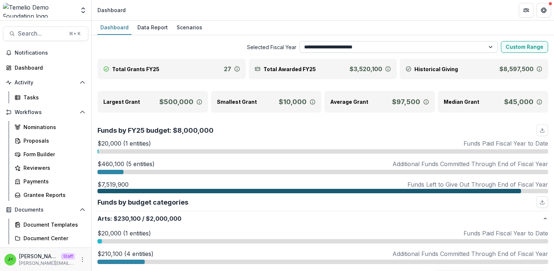
click at [360, 49] on select "**********" at bounding box center [398, 47] width 199 height 12
select select "**********"
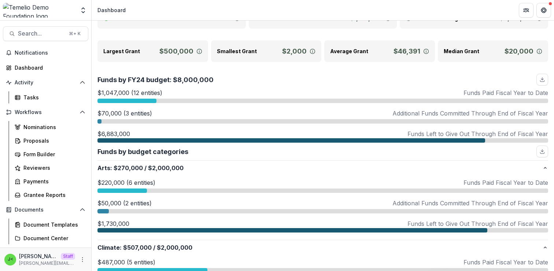
scroll to position [50, 0]
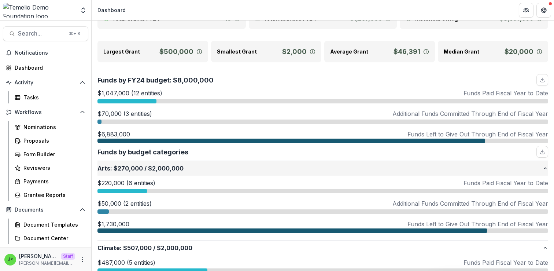
click at [161, 168] on p "Arts : $270,000 / $2,000,000" at bounding box center [319, 168] width 445 height 9
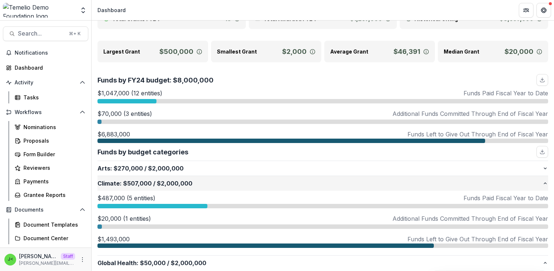
click at [147, 183] on span "$507,000" at bounding box center [137, 183] width 29 height 9
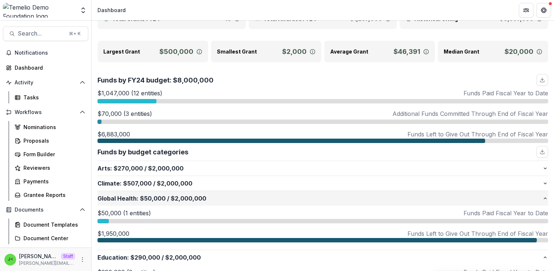
click at [146, 196] on span "$50,000" at bounding box center [153, 198] width 26 height 9
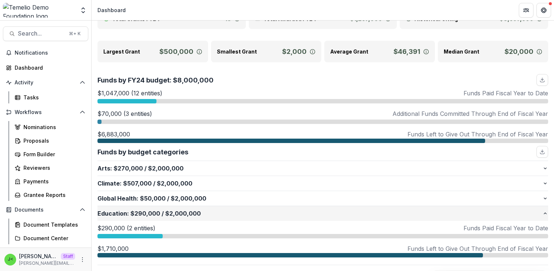
click at [146, 211] on span "$290,000" at bounding box center [145, 213] width 30 height 9
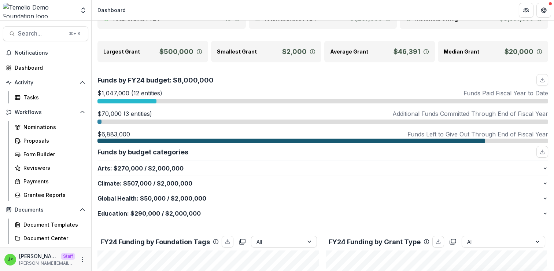
click at [146, 101] on div at bounding box center [126, 101] width 59 height 4
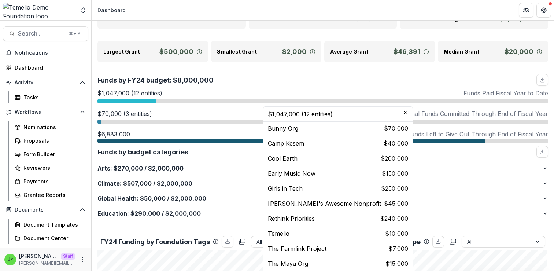
scroll to position [0, 0]
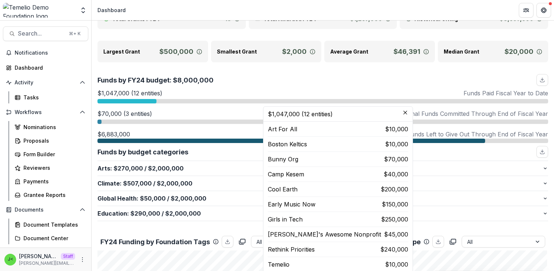
click at [390, 77] on div "Funds by FY24 budget: $8,000,000" at bounding box center [322, 80] width 451 height 12
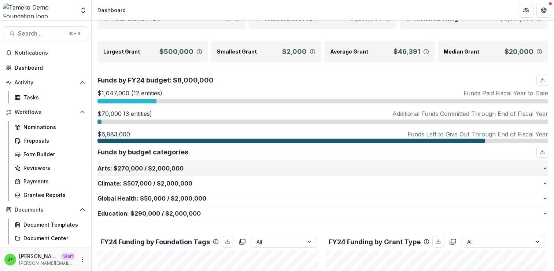
click at [255, 166] on p "Arts : $270,000 / $2,000,000" at bounding box center [319, 168] width 445 height 9
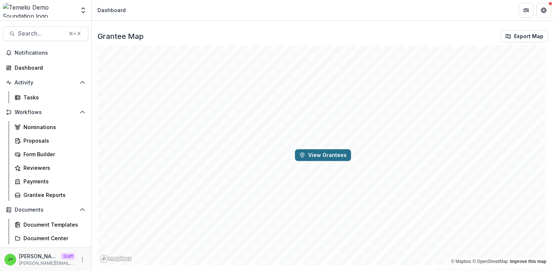
scroll to position [1078, 0]
click at [319, 157] on button "View Grantees" at bounding box center [323, 155] width 56 height 12
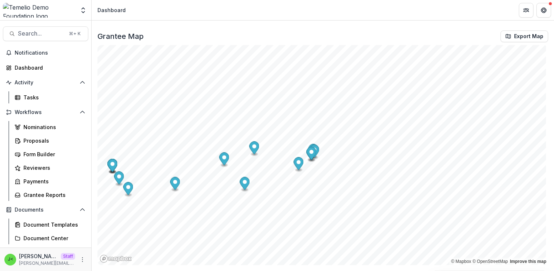
click at [298, 162] on circle "Map marker" at bounding box center [299, 162] width 4 height 4
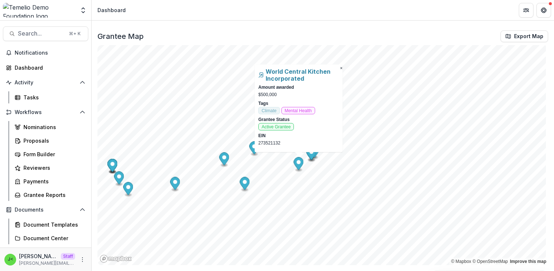
click at [342, 69] on span "×" at bounding box center [341, 68] width 3 height 5
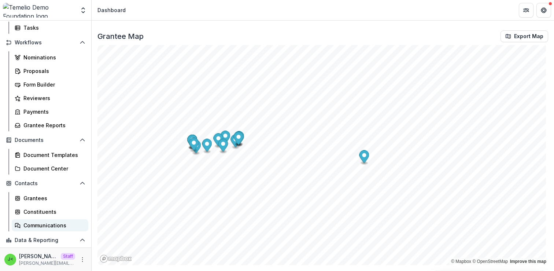
scroll to position [110, 0]
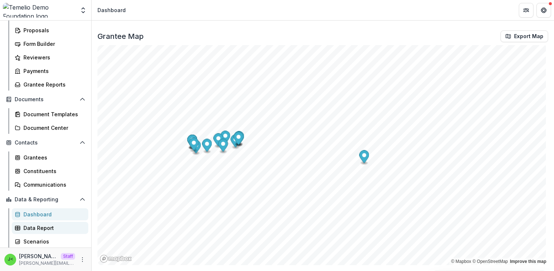
click at [47, 229] on div "Data Report" at bounding box center [52, 228] width 59 height 8
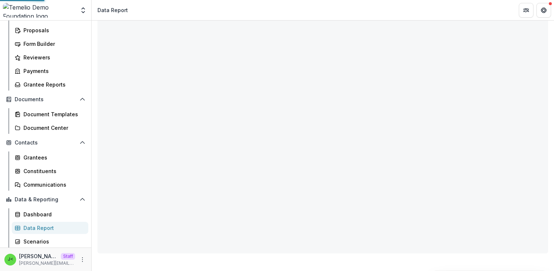
scroll to position [59, 0]
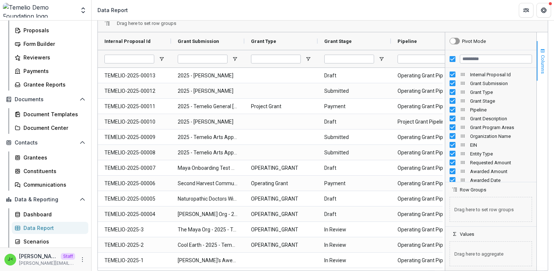
click at [542, 64] on span "Columns" at bounding box center [542, 64] width 5 height 19
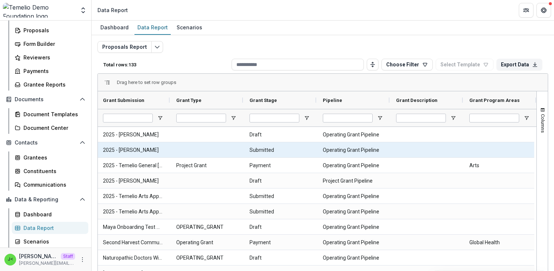
scroll to position [0, 0]
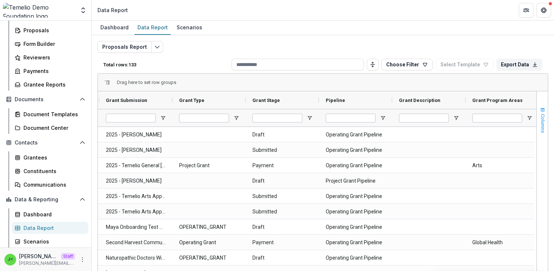
click at [542, 121] on span "Columns" at bounding box center [542, 123] width 5 height 19
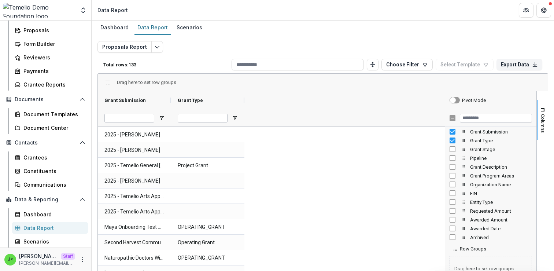
click at [475, 218] on span "Awarded Amount" at bounding box center [501, 219] width 62 height 5
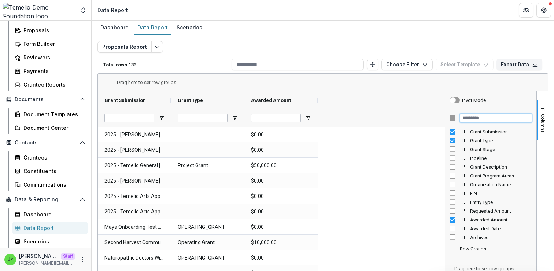
click at [471, 118] on input "Filter Columns Input" at bounding box center [496, 118] width 72 height 9
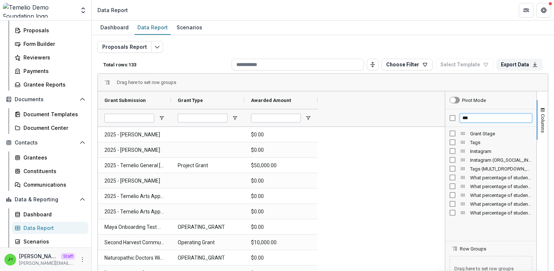
type input "***"
click at [479, 142] on span "Tags" at bounding box center [501, 142] width 62 height 5
click at [479, 118] on input "***" at bounding box center [496, 118] width 72 height 9
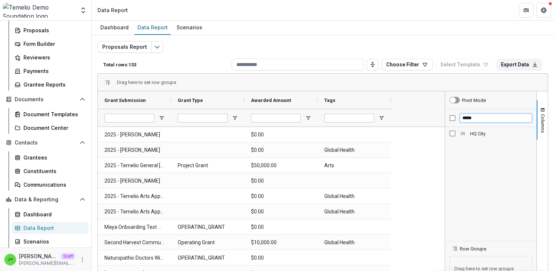
type input "*****"
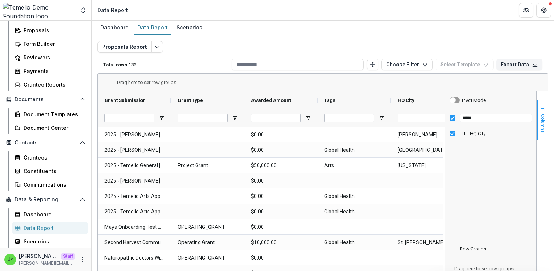
click at [541, 128] on span "Columns" at bounding box center [542, 123] width 5 height 19
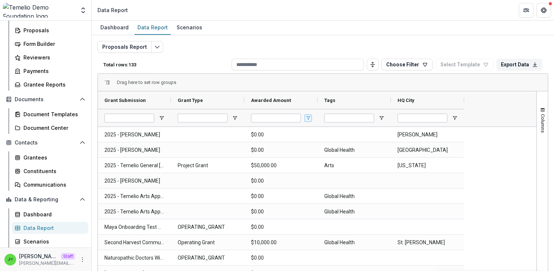
click at [308, 117] on span "Open Filter Menu" at bounding box center [308, 118] width 6 height 6
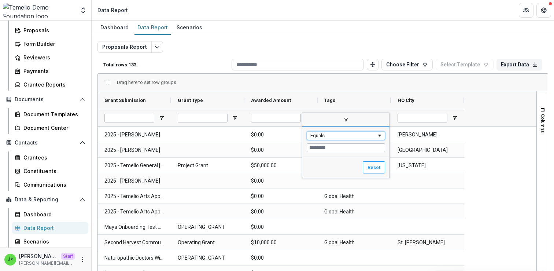
click at [323, 137] on div "Equals" at bounding box center [343, 135] width 66 height 5
click at [314, 145] on input "Filter Value" at bounding box center [346, 147] width 78 height 9
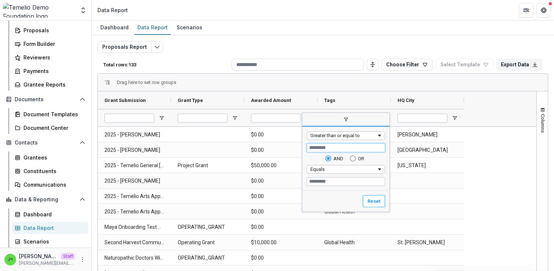
type input "*****"
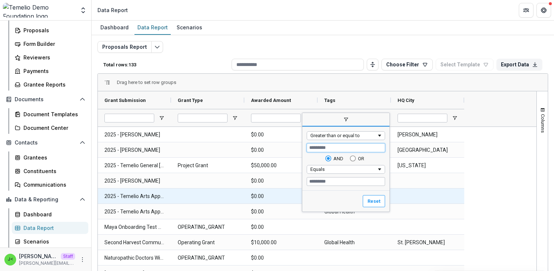
type input "*****"
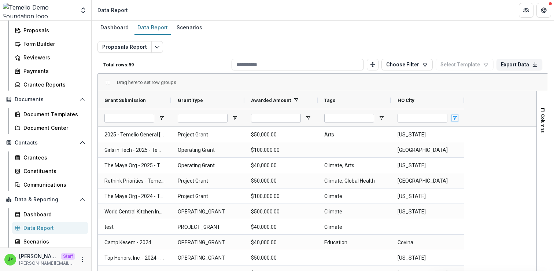
click at [455, 115] on span "Open Filter Menu" at bounding box center [455, 118] width 6 height 6
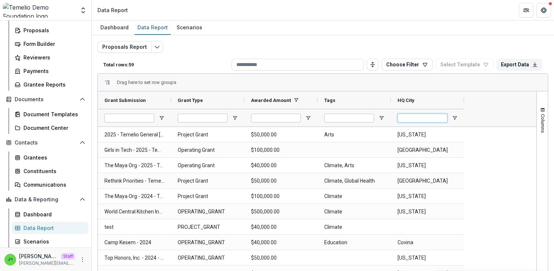
click at [419, 119] on input "HQ City Filter Input" at bounding box center [423, 118] width 50 height 9
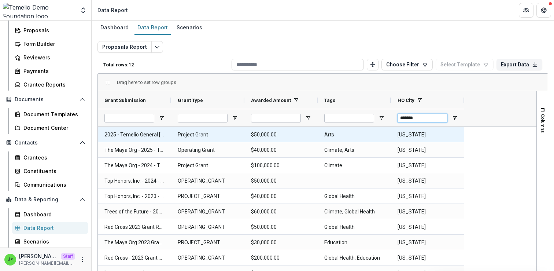
type input "*******"
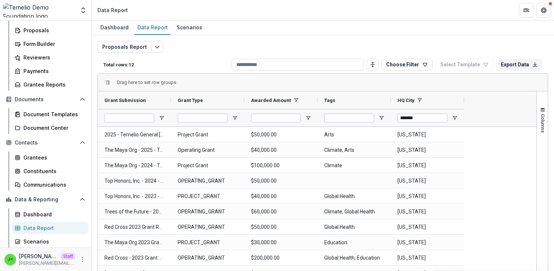
click at [507, 171] on div "2025 - Temelio General [PERSON_NAME] Proposal Project Grant $50,000.00 Arts [US…" at bounding box center [317, 228] width 439 height 203
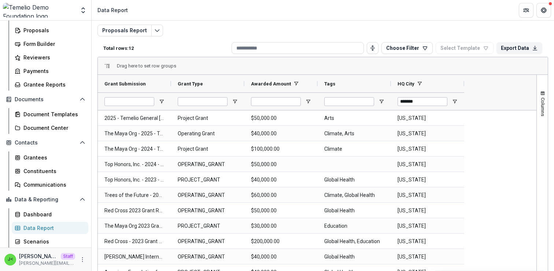
scroll to position [18, 0]
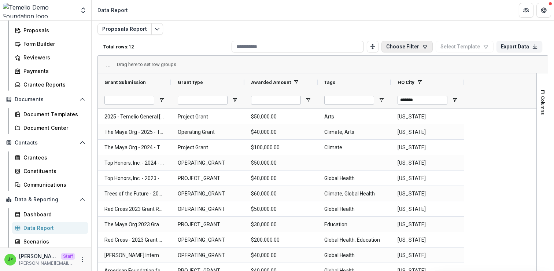
click at [404, 47] on button "Choose Filter" at bounding box center [407, 47] width 51 height 12
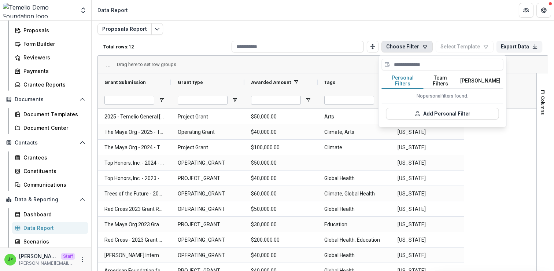
click at [485, 156] on div "2025 - Temelio General [PERSON_NAME] Proposal Project Grant $50,000.00 Arts [US…" at bounding box center [317, 210] width 439 height 203
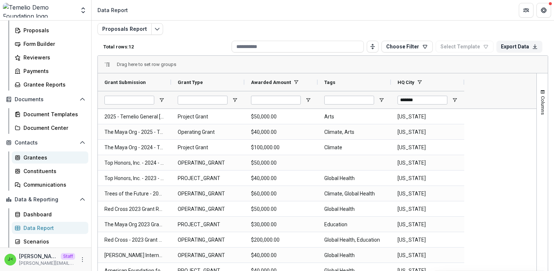
scroll to position [0, 0]
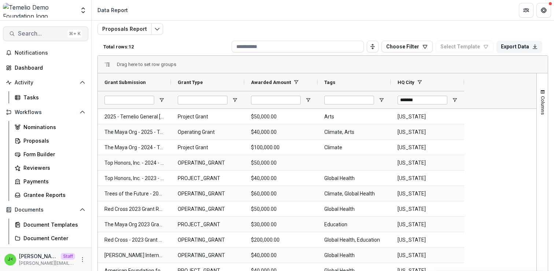
click at [45, 34] on span "Search..." at bounding box center [41, 33] width 47 height 7
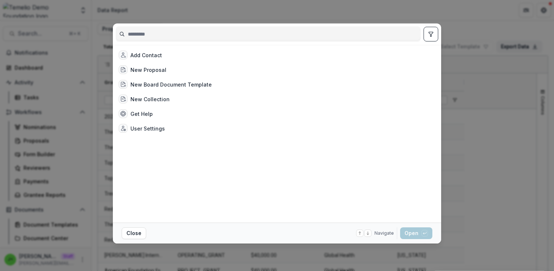
click at [460, 22] on div "Add Contact New Proposal New Board Document Template New Collection Get Help Us…" at bounding box center [277, 135] width 554 height 271
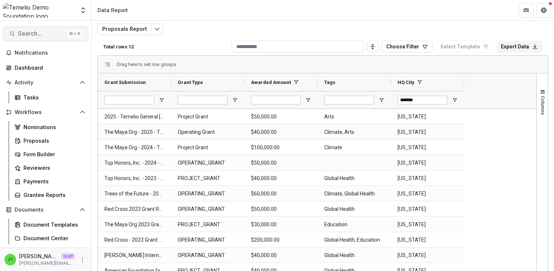
click at [35, 34] on span "Search..." at bounding box center [41, 33] width 47 height 7
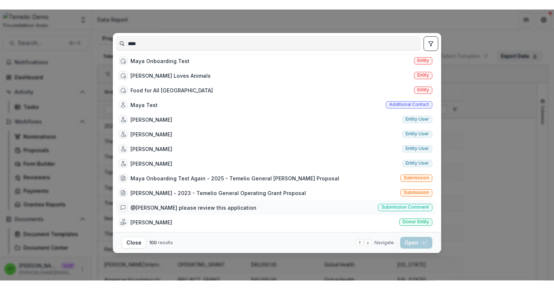
scroll to position [187, 0]
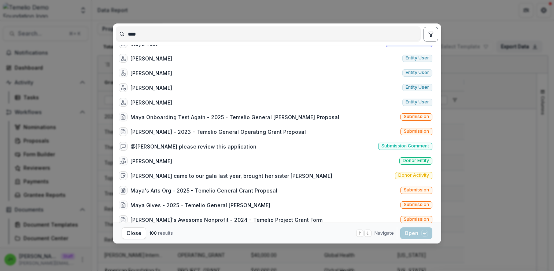
type input "****"
click at [472, 29] on div "**** Maya Entity user [PERSON_NAME]'s Awesome Nonprofit Entity Maya Test Nonpro…" at bounding box center [277, 135] width 554 height 271
